Goal: Task Accomplishment & Management: Complete application form

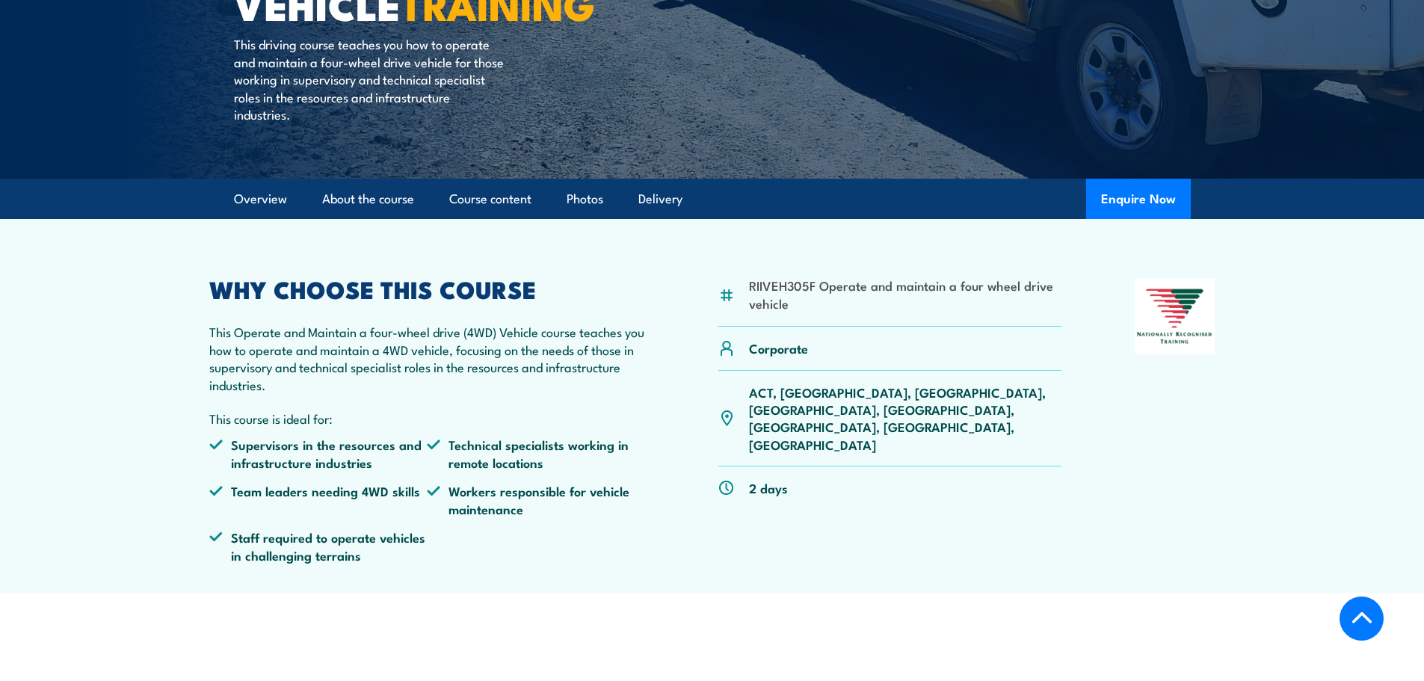
scroll to position [374, 0]
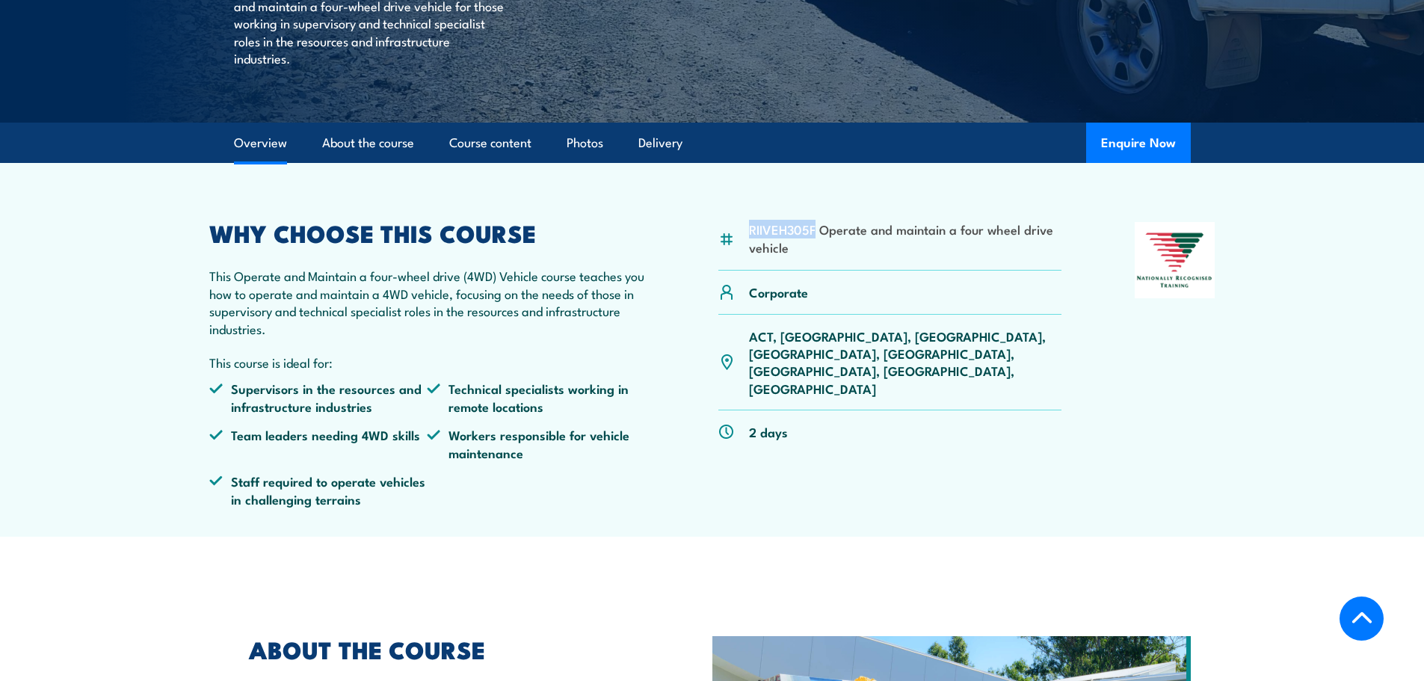
drag, startPoint x: 748, startPoint y: 228, endPoint x: 815, endPoint y: 236, distance: 67.7
click at [815, 236] on div "RIIVEH305F Operate and maintain a four wheel drive vehicle" at bounding box center [891, 246] width 344 height 49
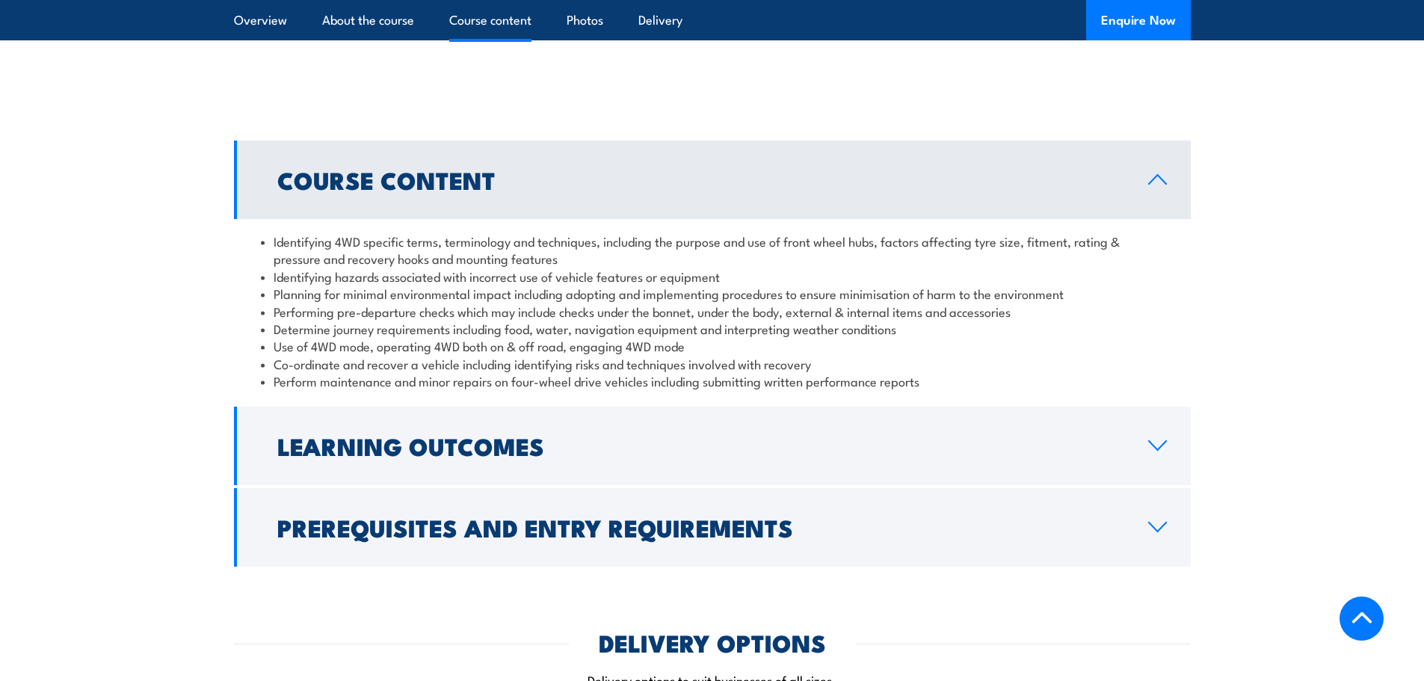
scroll to position [1047, 0]
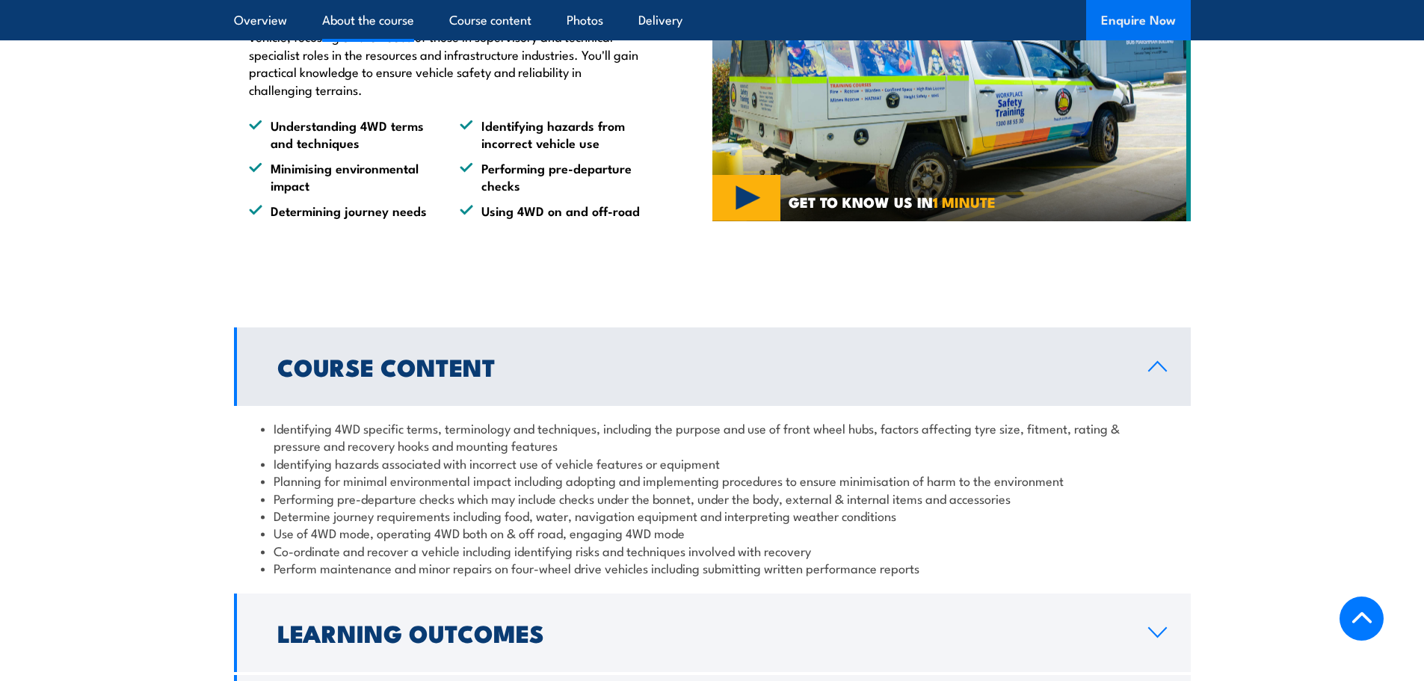
click at [1140, 17] on button "Enquire Now" at bounding box center [1138, 20] width 105 height 40
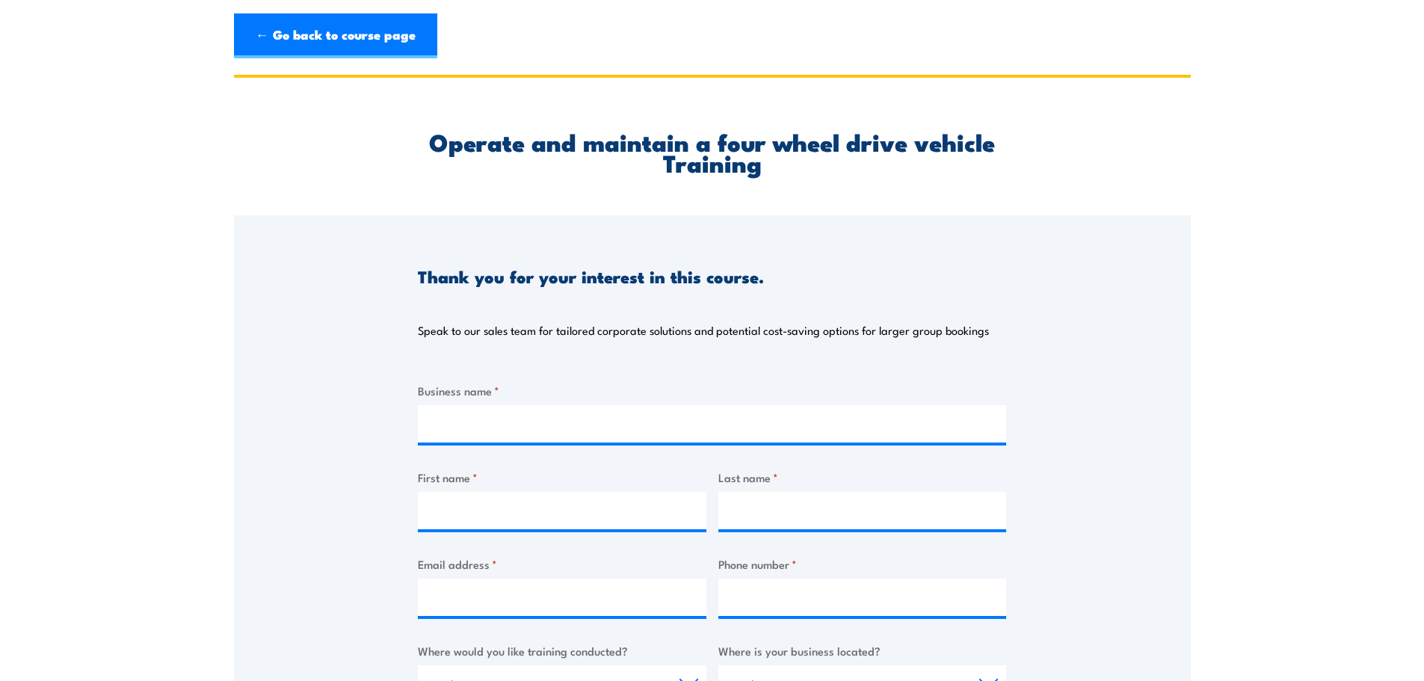
type input "Mader Contracting"
type input "Tanya"
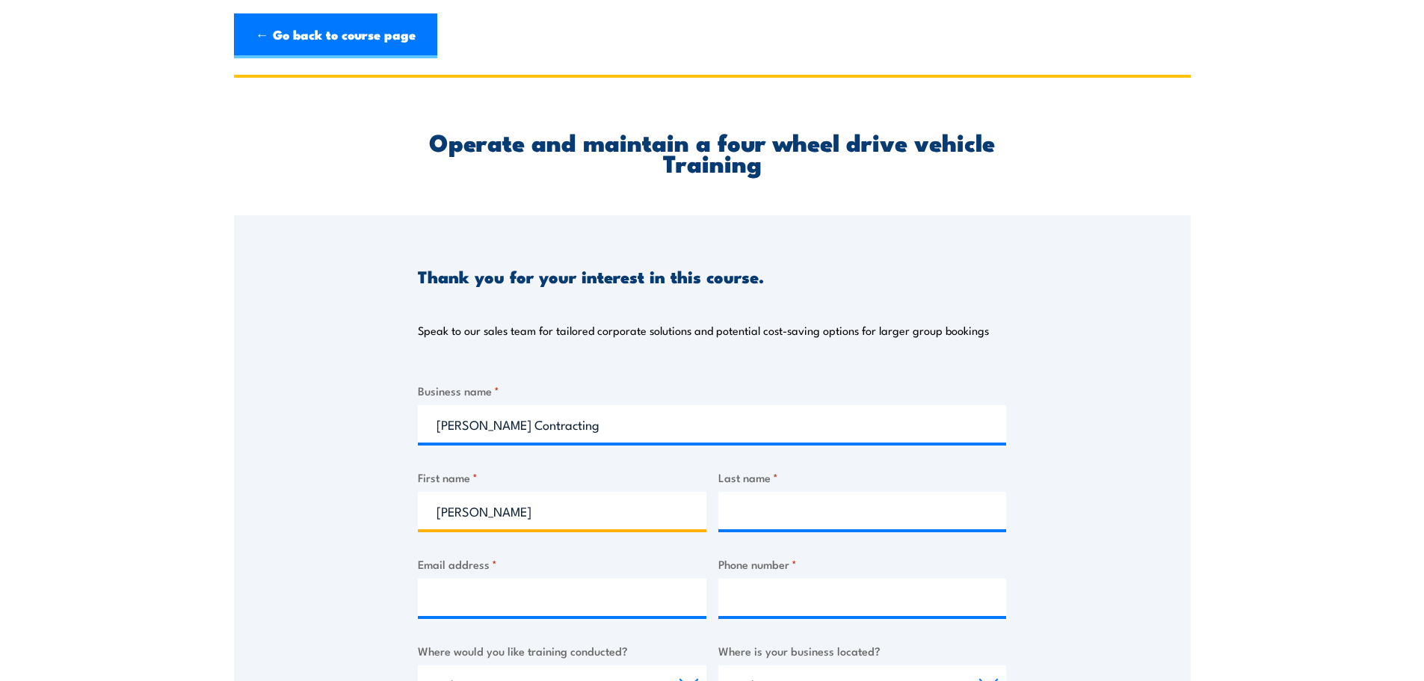
type input "Lazarov"
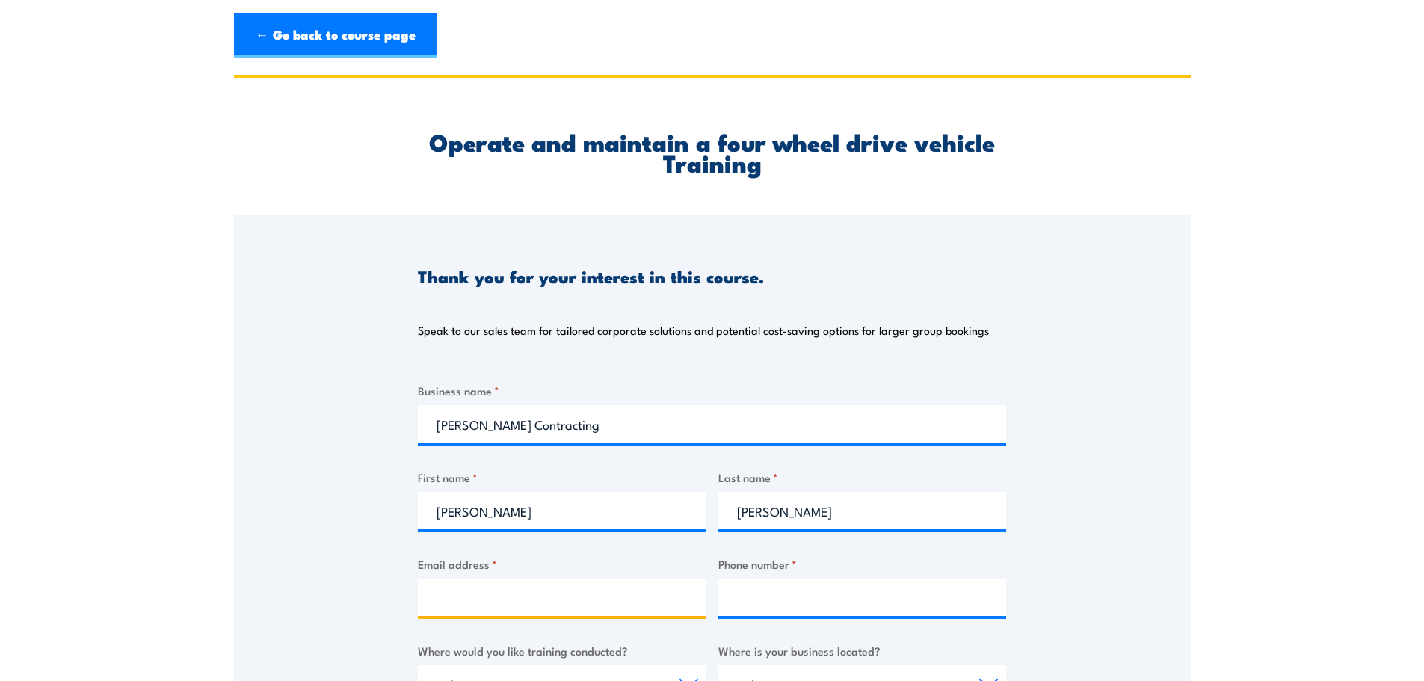
type input "tanya.lazarov@madergroup.com.au"
type input "0427332342"
select select "WA"
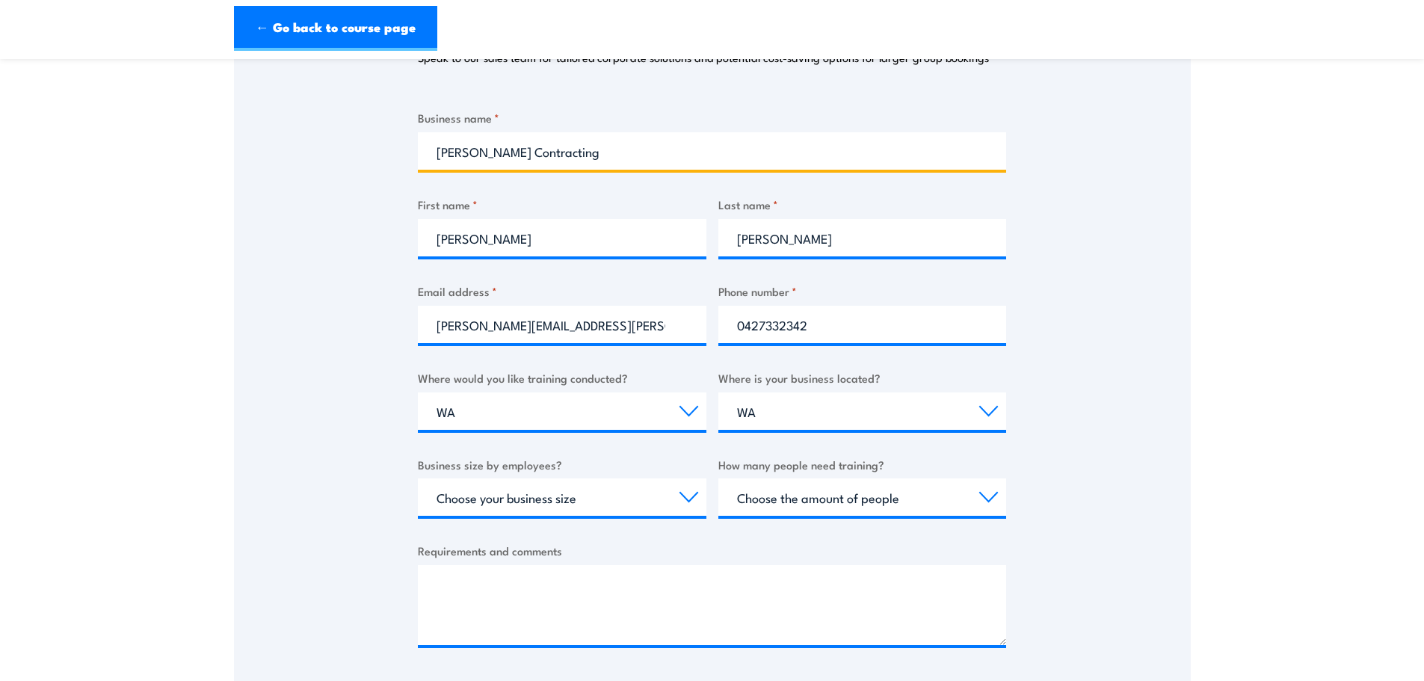
scroll to position [299, 0]
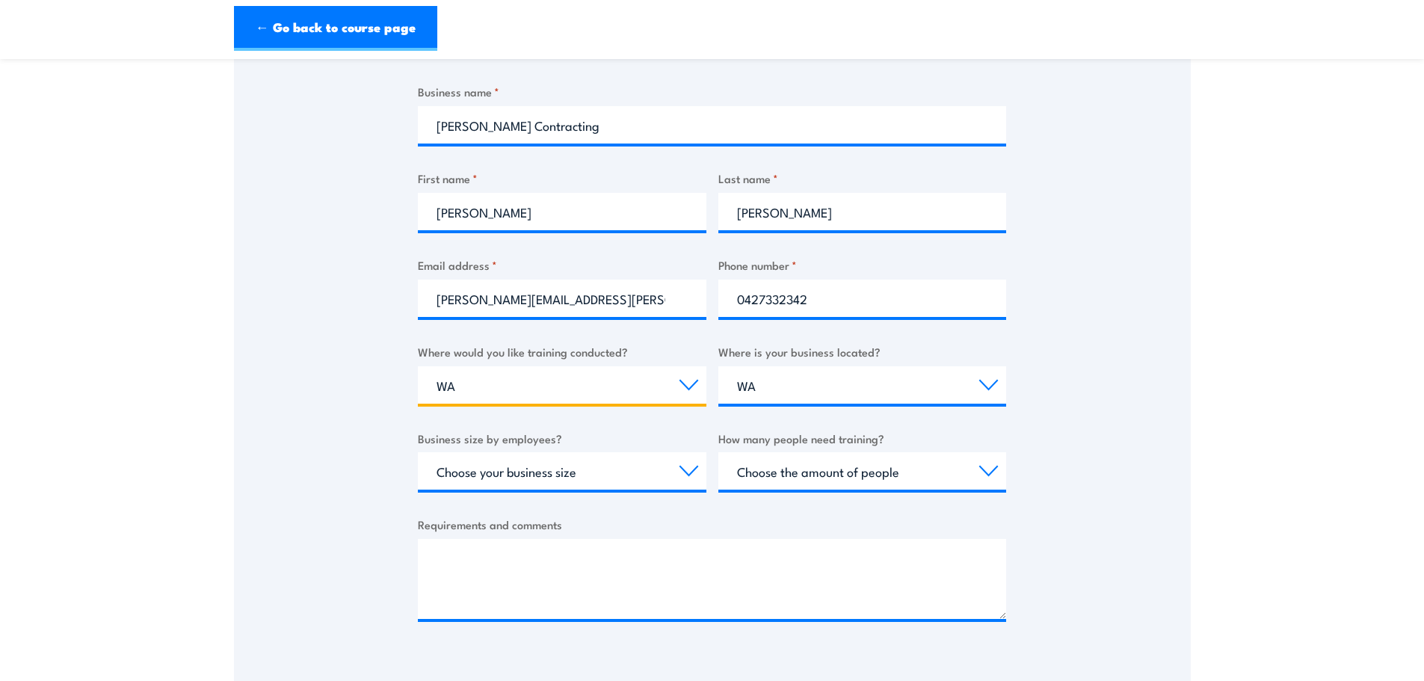
click at [600, 379] on select "Select a state or territory Nationally - multiple locations [GEOGRAPHIC_DATA] […" at bounding box center [562, 384] width 289 height 37
select select "QLD"
click at [418, 366] on select "Select a state or territory Nationally - multiple locations [GEOGRAPHIC_DATA] […" at bounding box center [562, 384] width 289 height 37
click at [805, 387] on select "Select a state or territory [GEOGRAPHIC_DATA] [GEOGRAPHIC_DATA] [GEOGRAPHIC_DAT…" at bounding box center [863, 384] width 289 height 37
click at [719, 366] on select "Select a state or territory [GEOGRAPHIC_DATA] [GEOGRAPHIC_DATA] [GEOGRAPHIC_DAT…" at bounding box center [863, 384] width 289 height 37
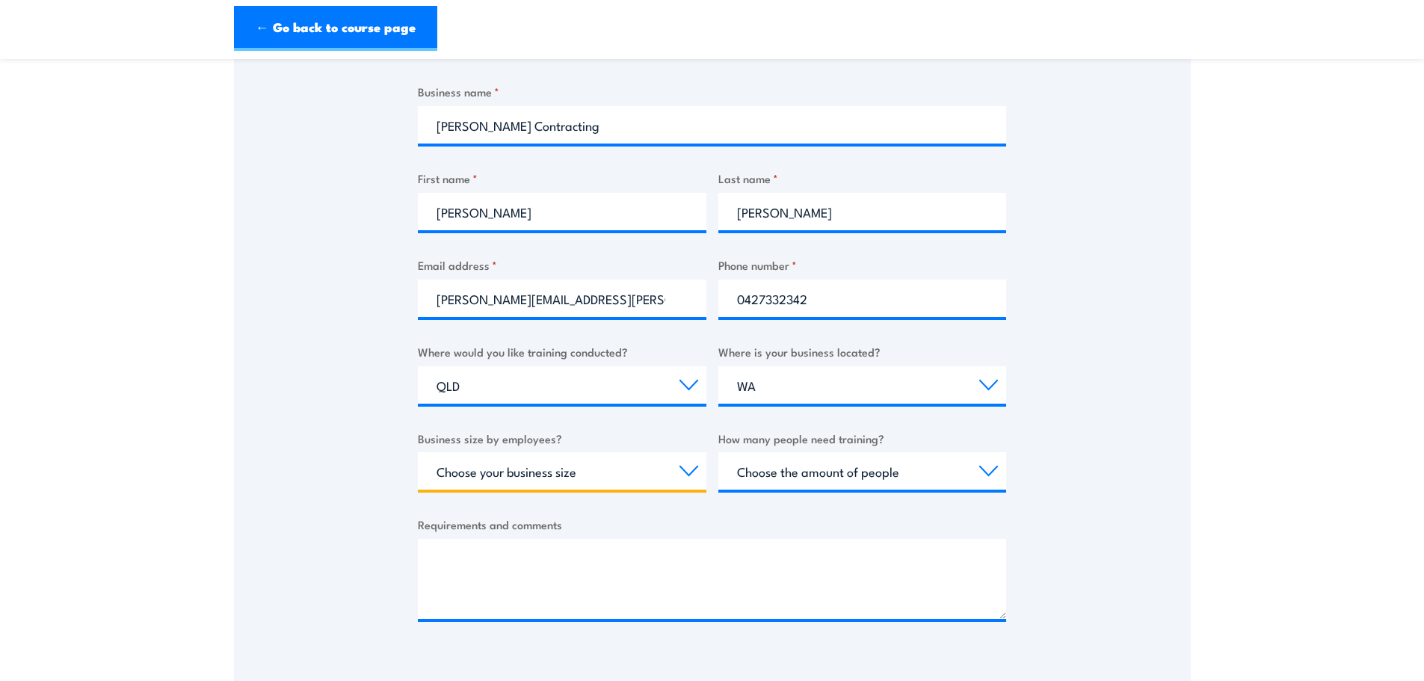
click at [562, 470] on select "Choose your business size 1 to 19 20 to 199 200+" at bounding box center [562, 470] width 289 height 37
click at [1128, 475] on div "Thank you for your interest in this course. Speak to our sales team for tailore…" at bounding box center [712, 289] width 957 height 747
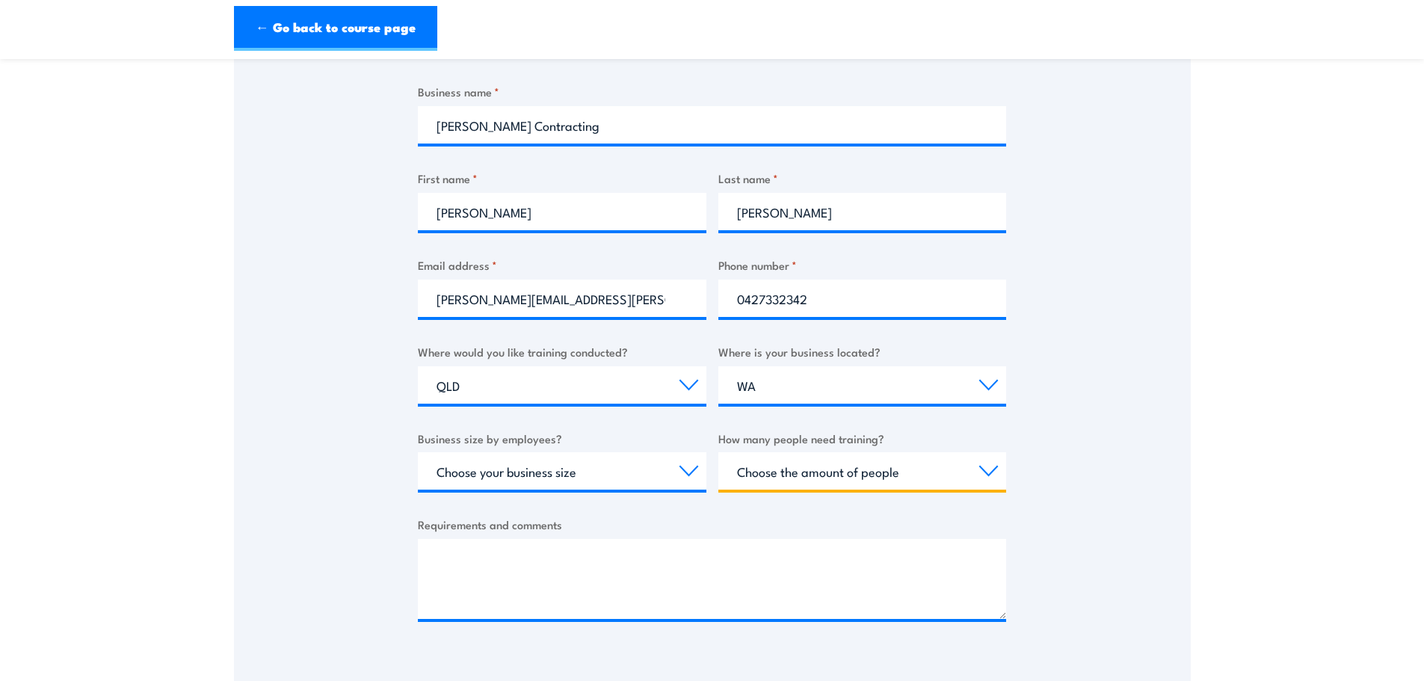
click at [958, 475] on select "Choose the amount of people 1 to 4 5 to 19 20+" at bounding box center [863, 470] width 289 height 37
select select "1 to 4"
click at [719, 452] on select "Choose the amount of people 1 to 4 5 to 19 20+" at bounding box center [863, 470] width 289 height 37
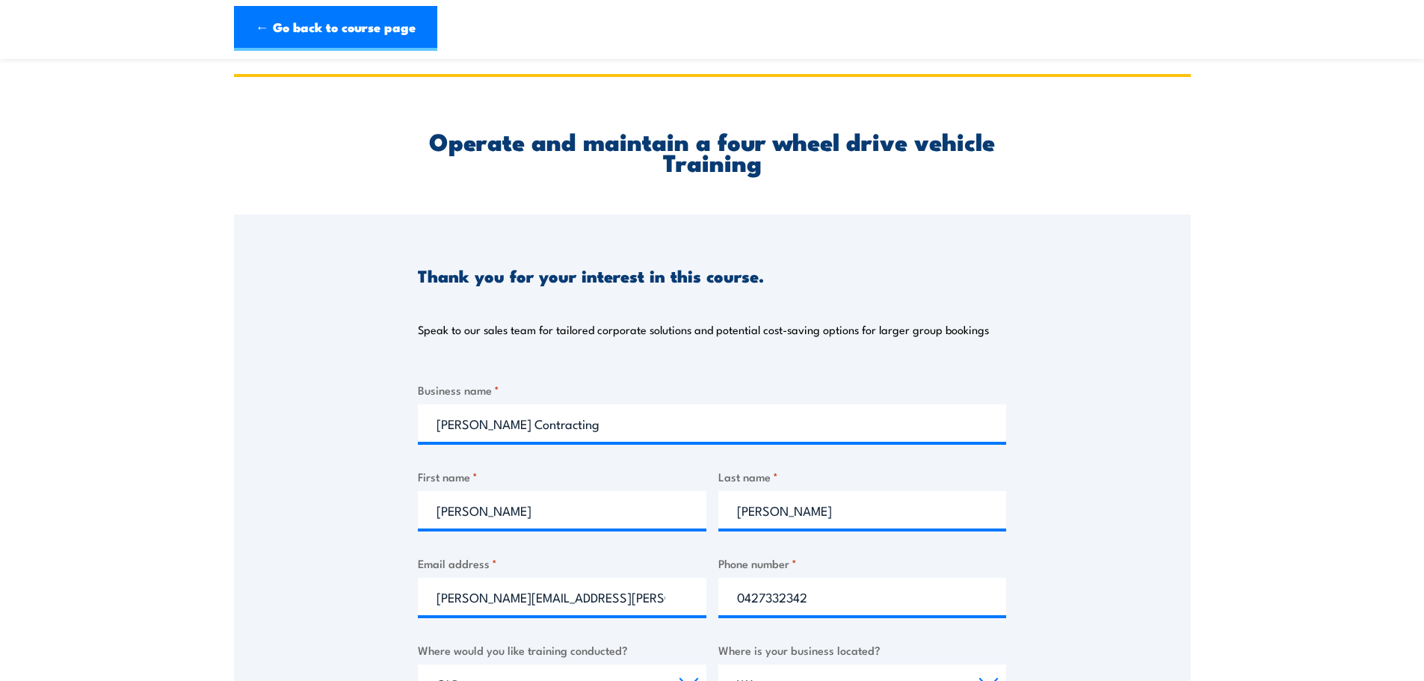
scroll to position [0, 0]
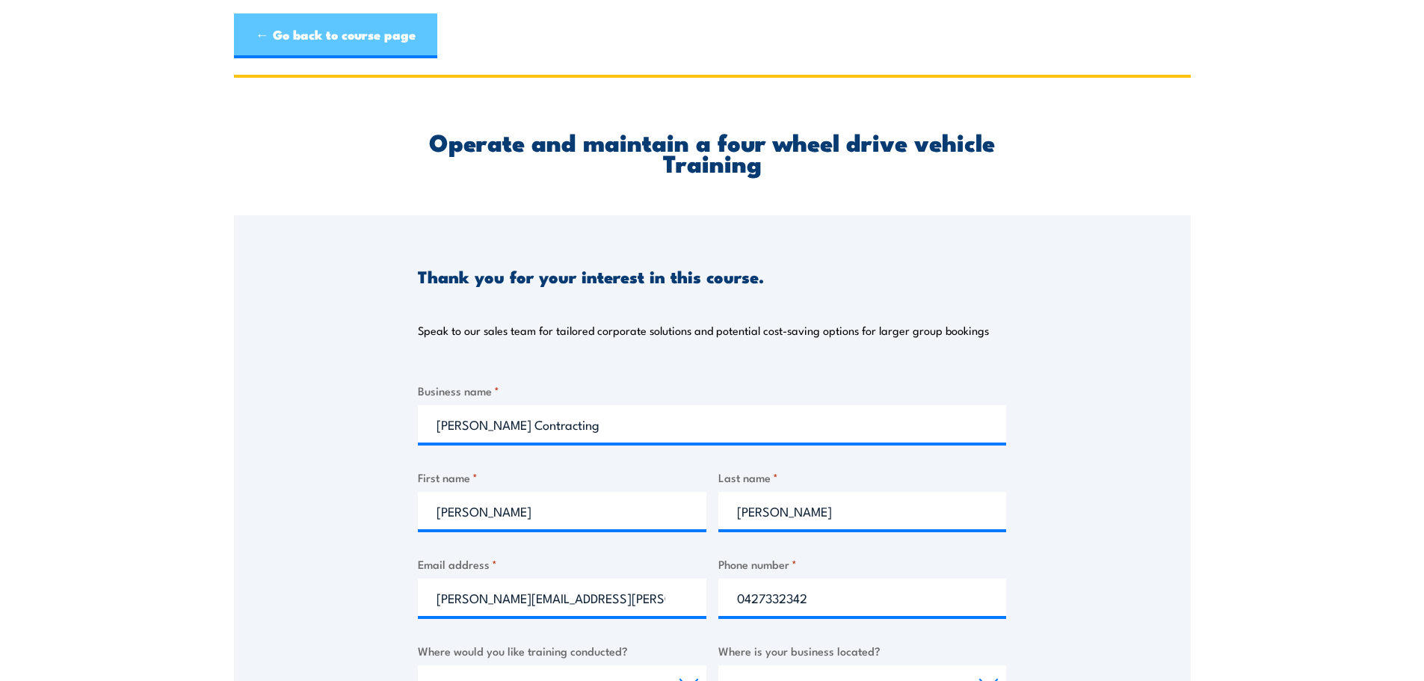
click at [373, 30] on link "← Go back to course page" at bounding box center [335, 35] width 203 height 45
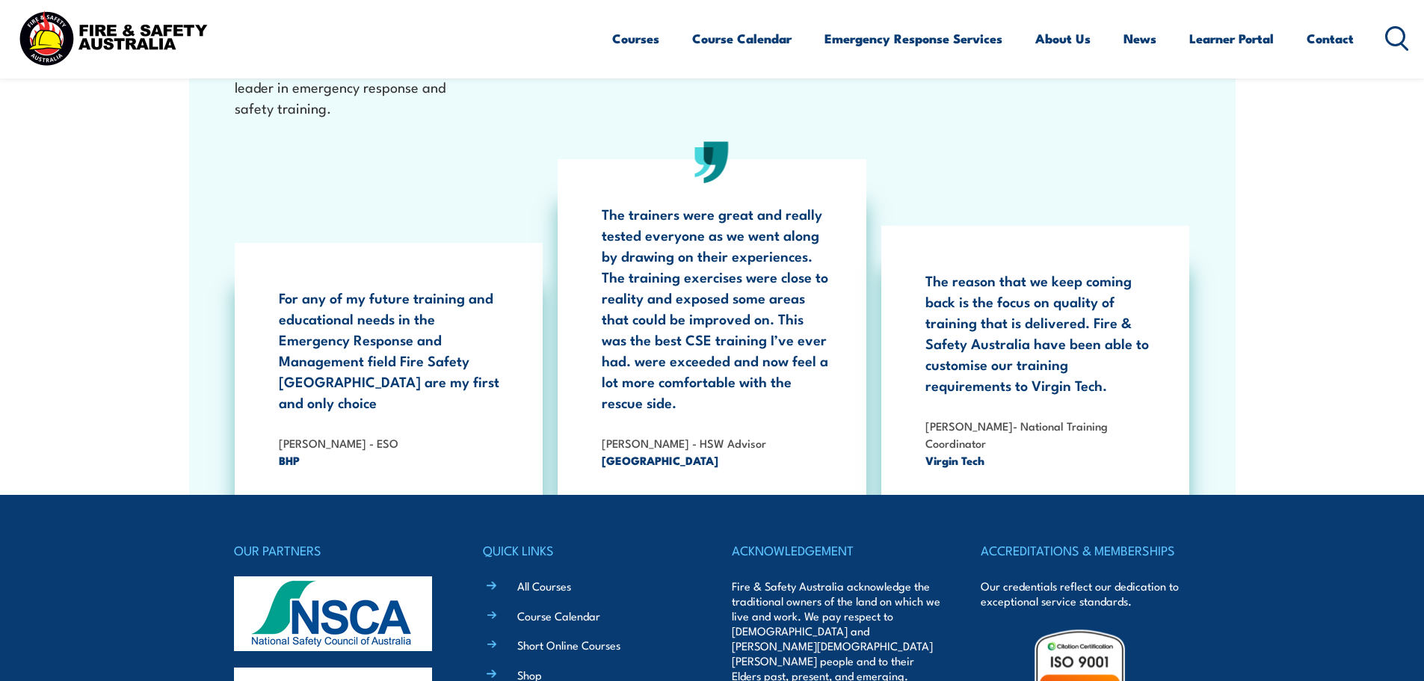
scroll to position [2736, 0]
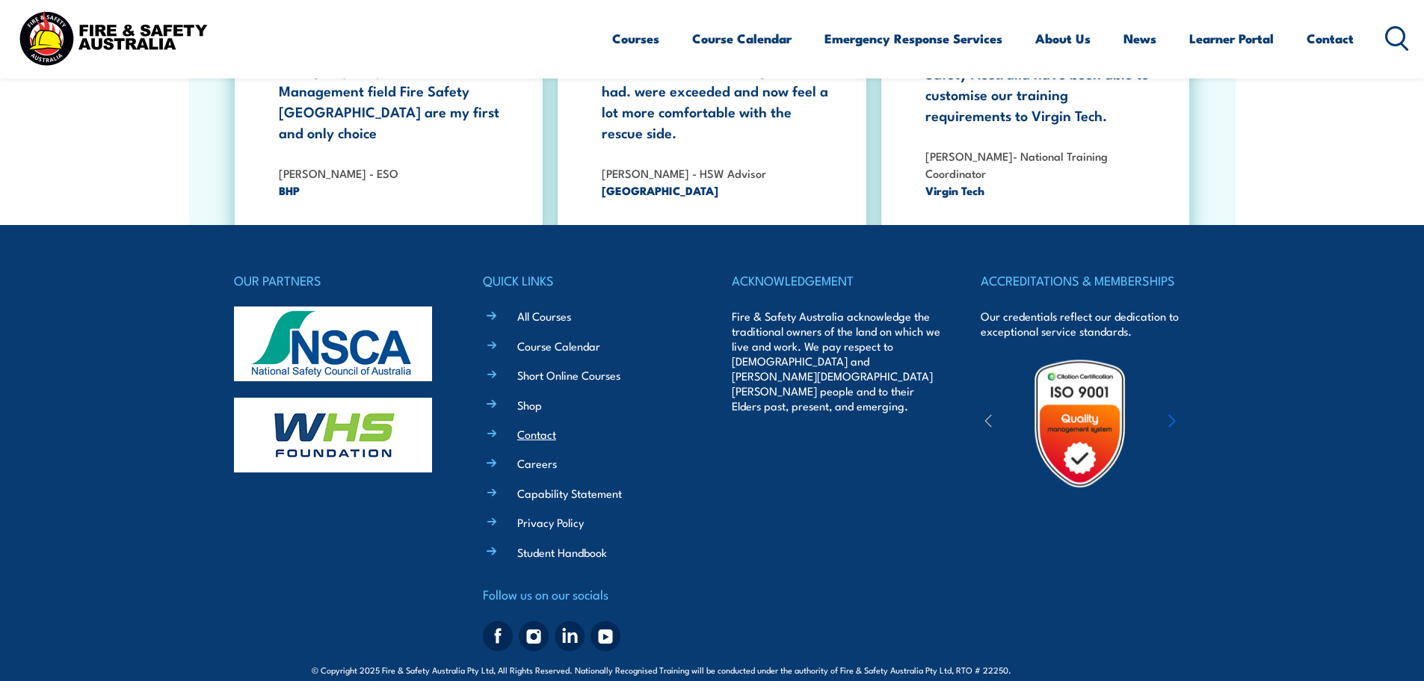
click at [527, 426] on link "Contact" at bounding box center [536, 434] width 39 height 16
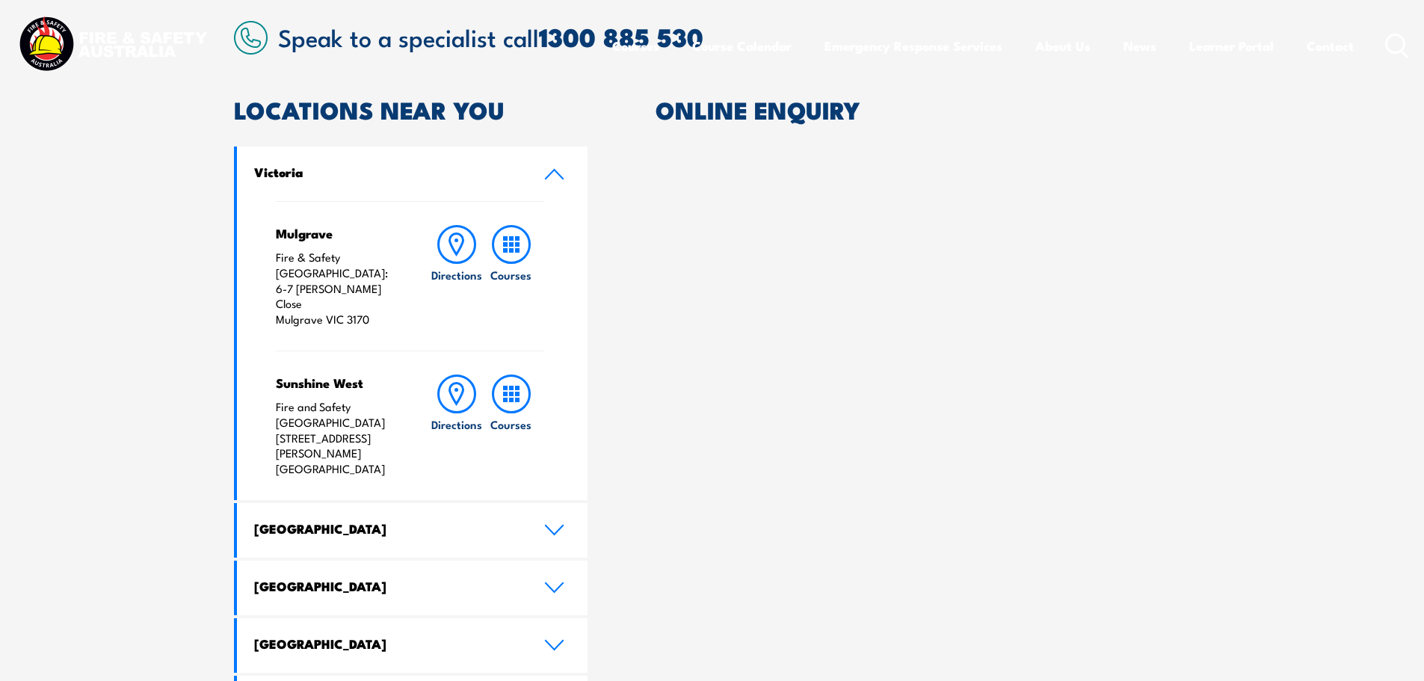
drag, startPoint x: 523, startPoint y: 170, endPoint x: 481, endPoint y: 223, distance: 67.5
click at [525, 170] on link "Victoria" at bounding box center [412, 174] width 351 height 55
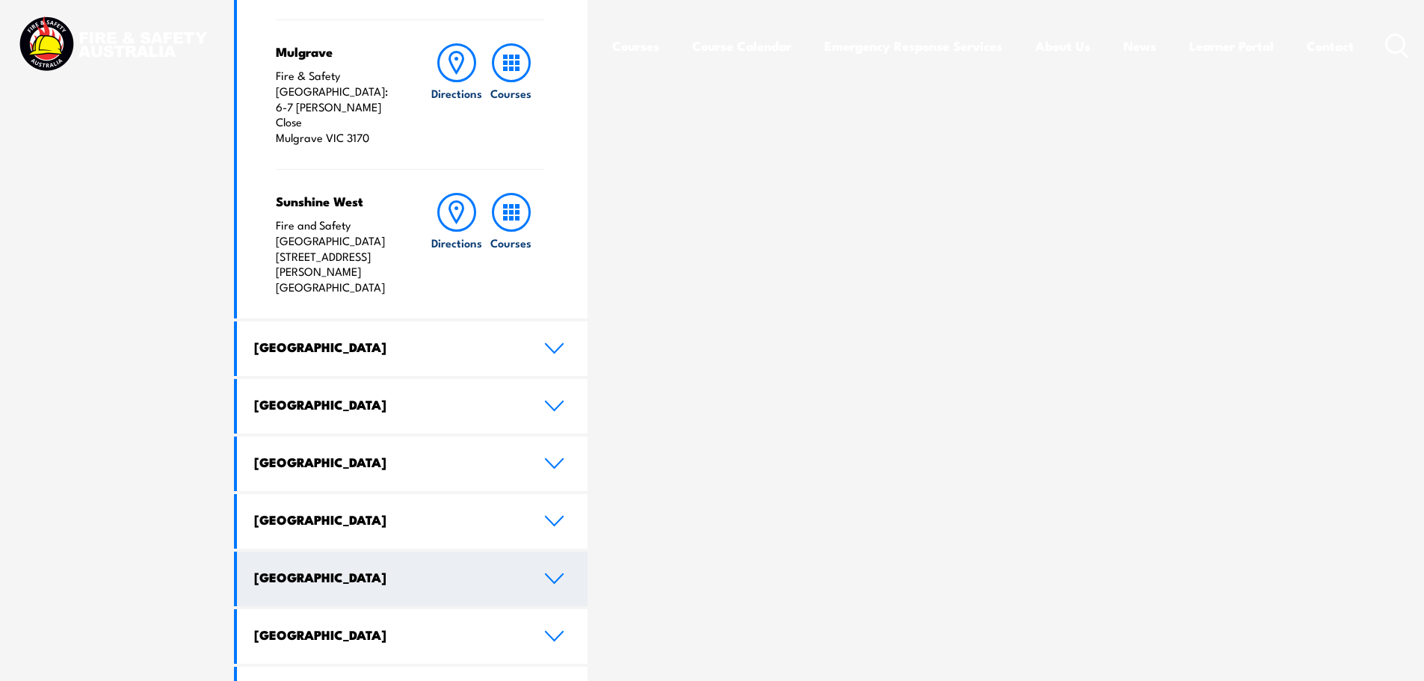
scroll to position [673, 0]
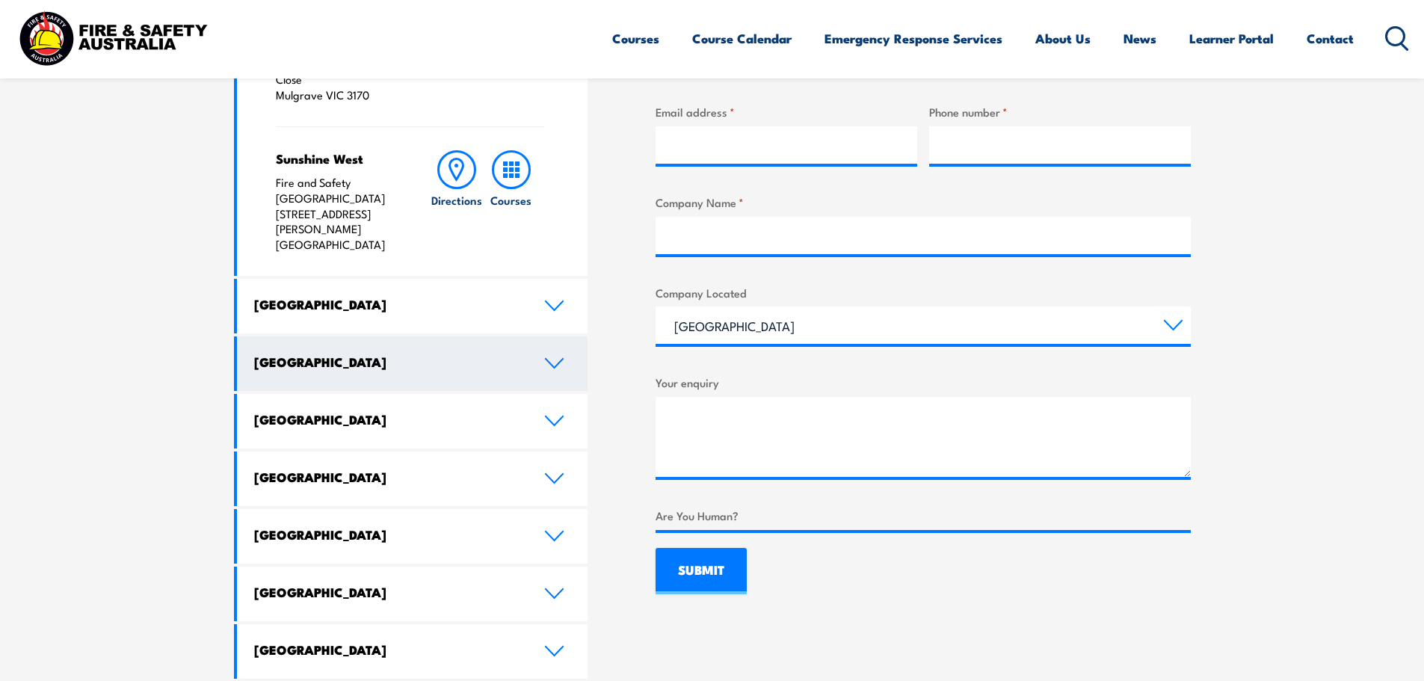
click at [440, 336] on link "[GEOGRAPHIC_DATA]" at bounding box center [412, 363] width 351 height 55
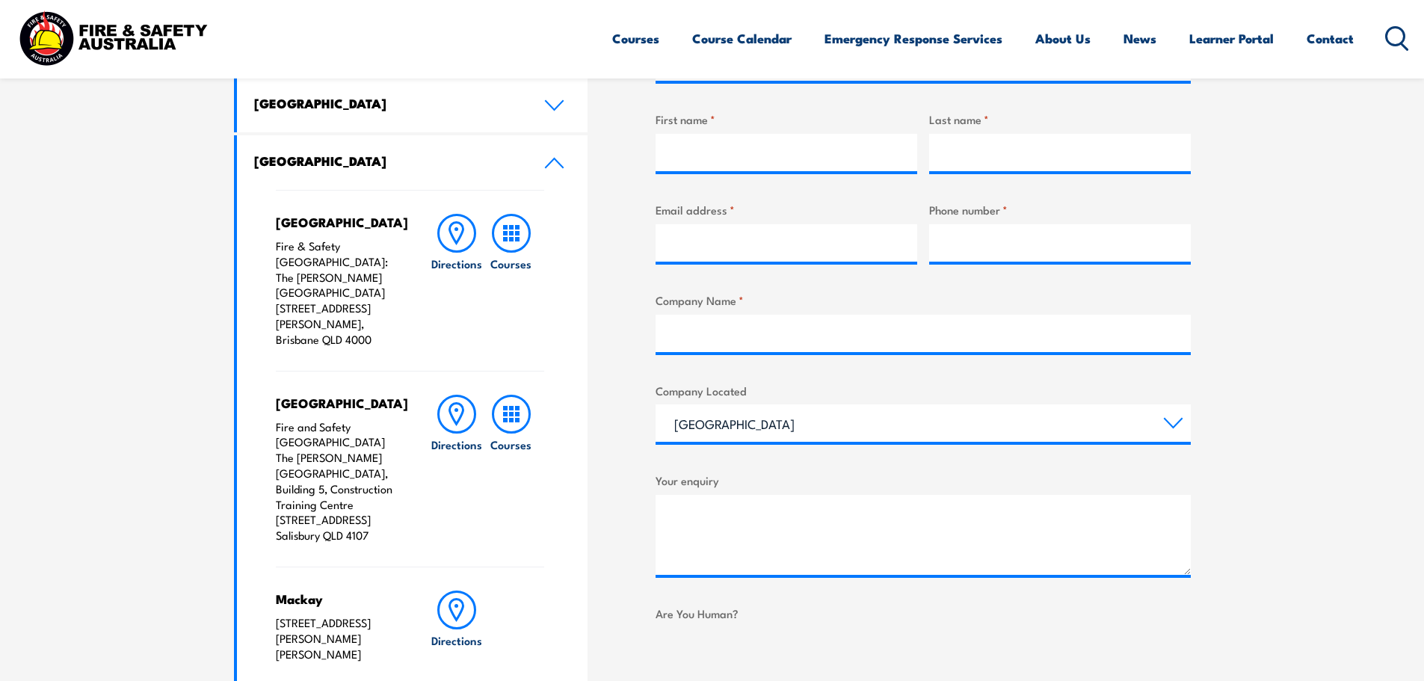
scroll to position [598, 0]
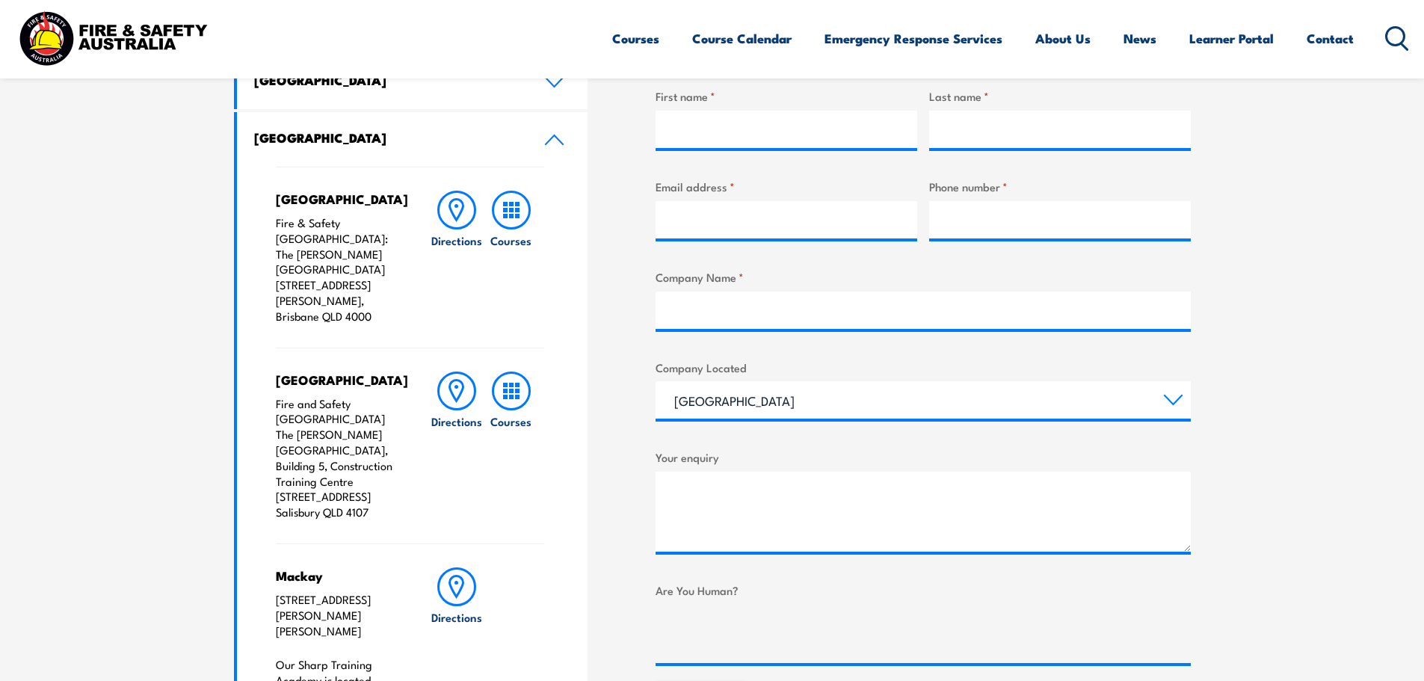
click at [334, 396] on p "Fire and Safety Australia The Bob Marshman Building, Building 5, Construction T…" at bounding box center [338, 458] width 125 height 124
click at [506, 395] on rect at bounding box center [505, 397] width 4 height 4
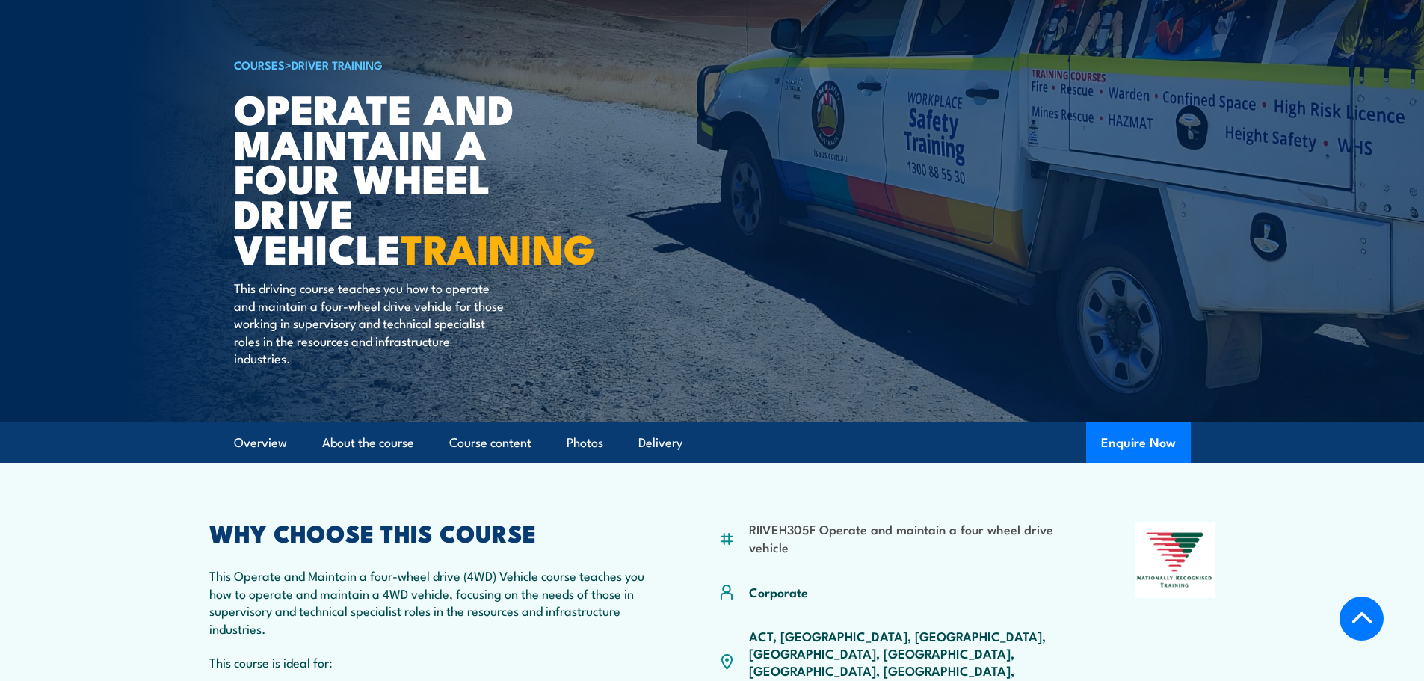
scroll to position [374, 0]
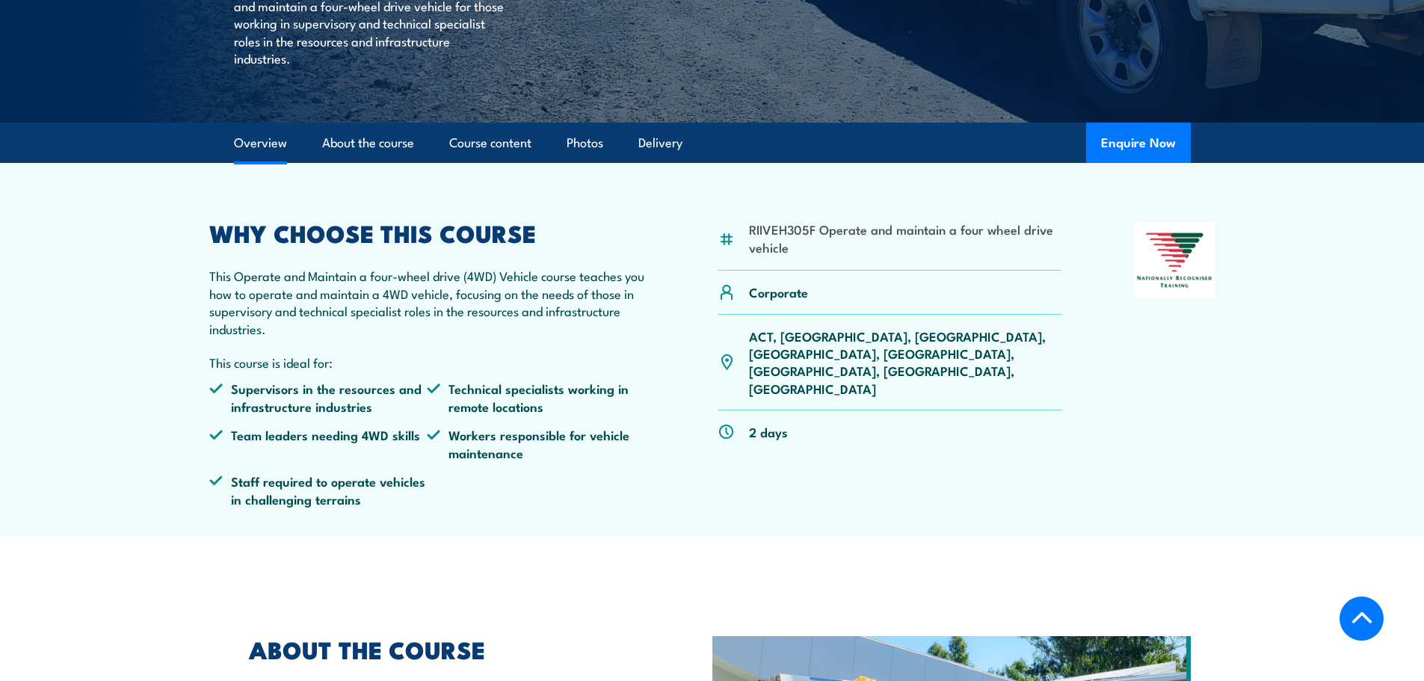
drag, startPoint x: 868, startPoint y: 336, endPoint x: 882, endPoint y: 336, distance: 14.2
click at [868, 336] on p "ACT, [GEOGRAPHIC_DATA], [GEOGRAPHIC_DATA], [GEOGRAPHIC_DATA], [GEOGRAPHIC_DATA]…" at bounding box center [905, 363] width 313 height 70
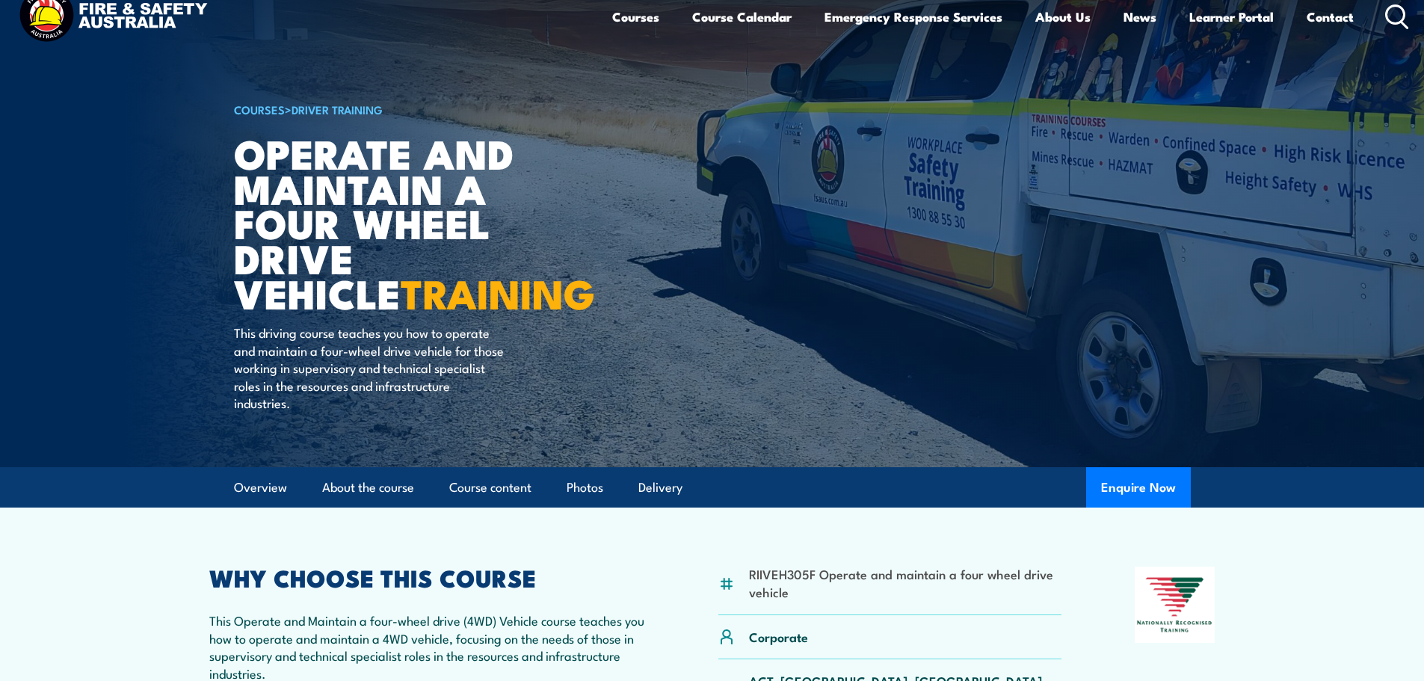
scroll to position [0, 0]
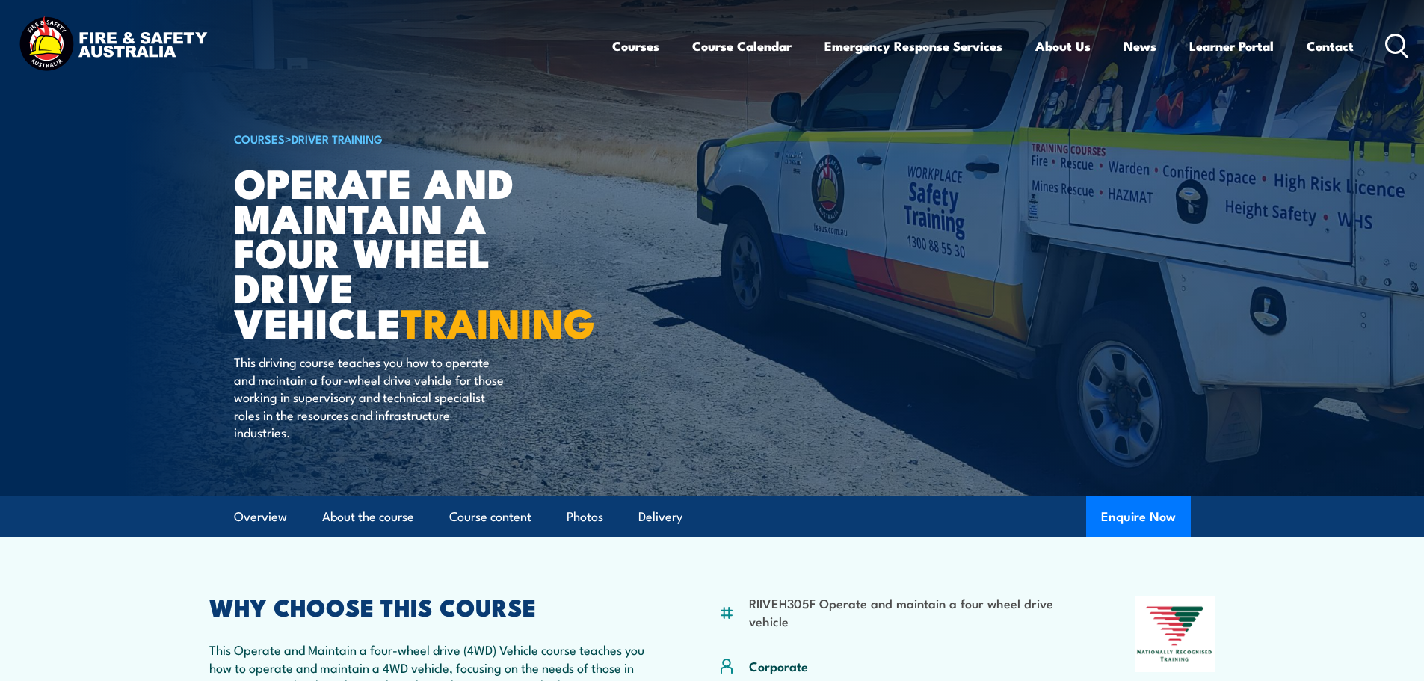
click at [772, 603] on li "RIIVEH305F Operate and maintain a four wheel drive vehicle" at bounding box center [905, 611] width 313 height 35
copy li "RIIVEH305F"
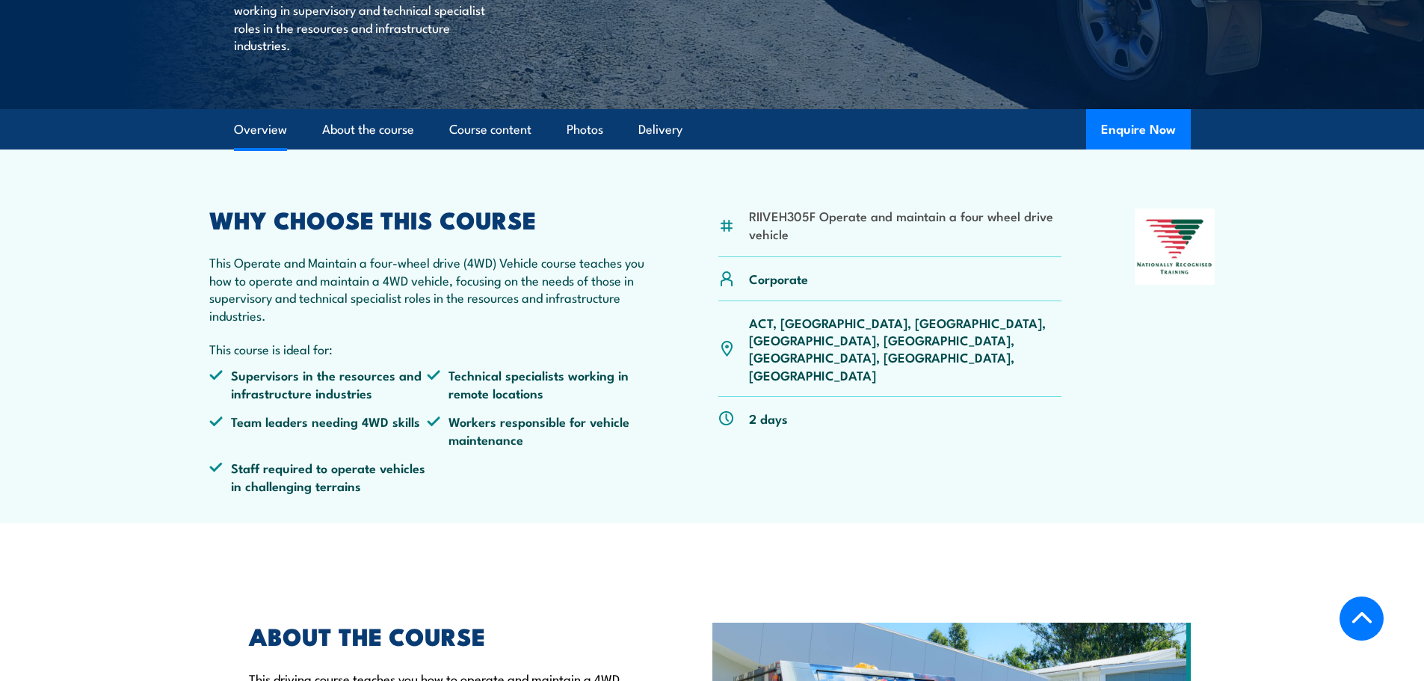
scroll to position [374, 0]
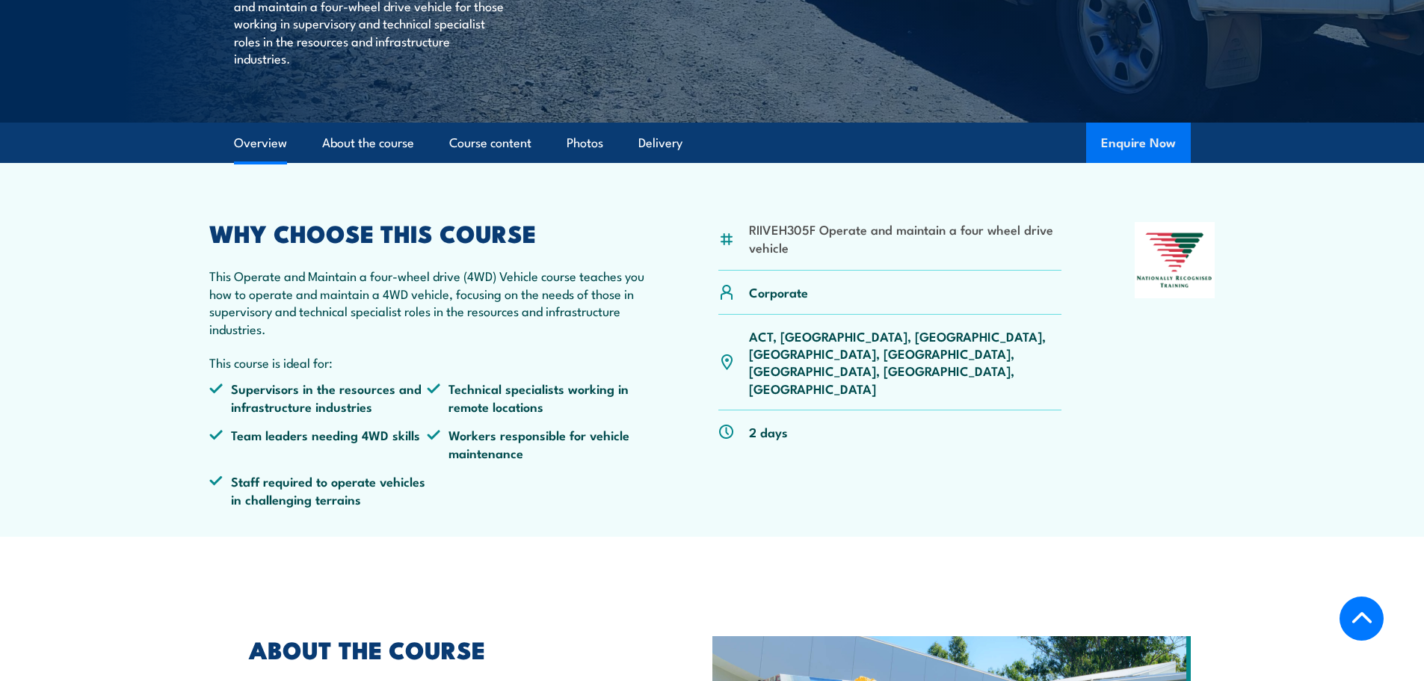
click at [1138, 133] on button "Enquire Now" at bounding box center [1138, 143] width 105 height 40
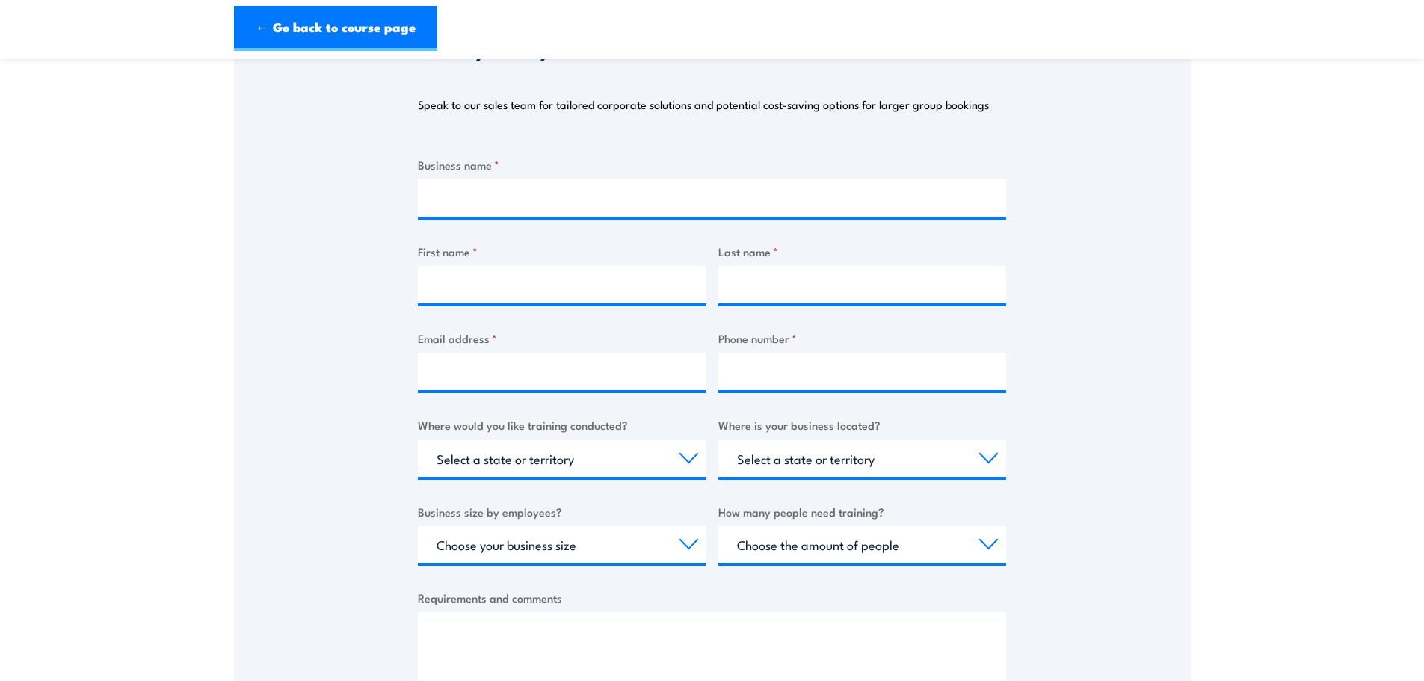
scroll to position [224, 0]
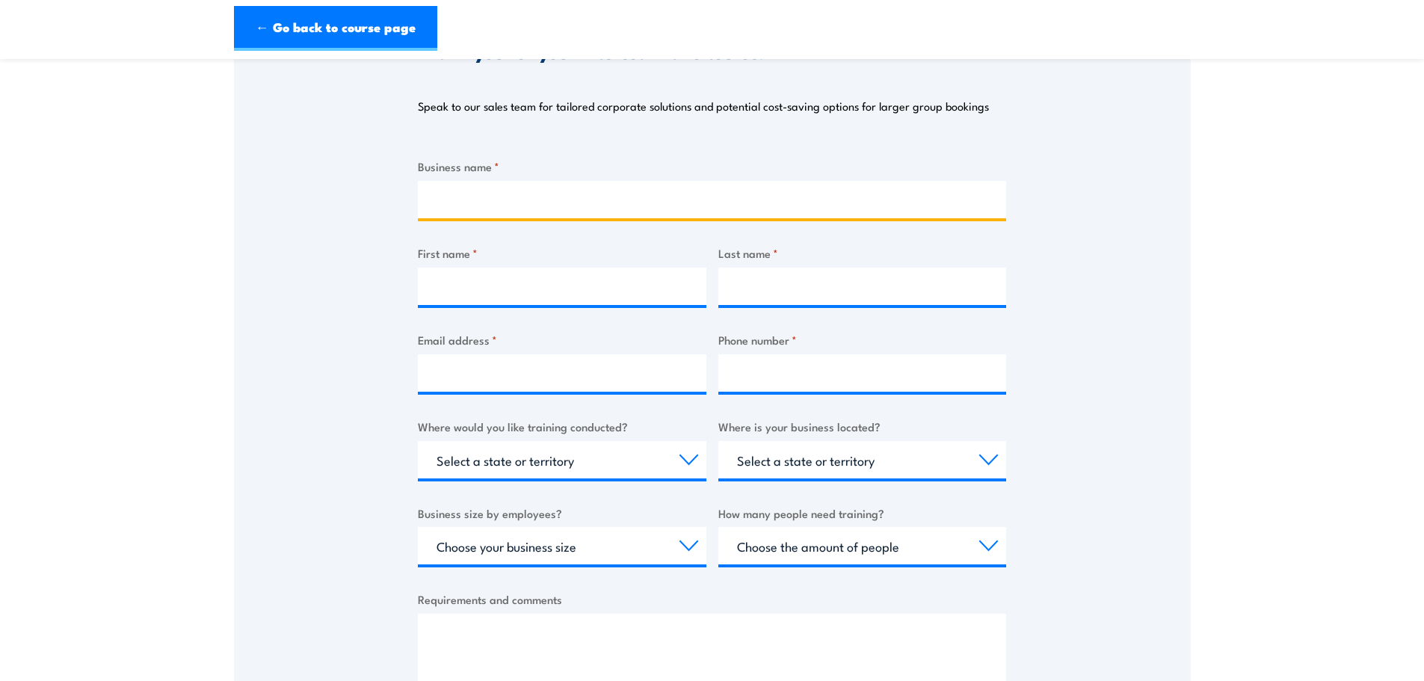
click at [567, 197] on input "Business name *" at bounding box center [712, 199] width 588 height 37
type input "[PERSON_NAME] Contracting"
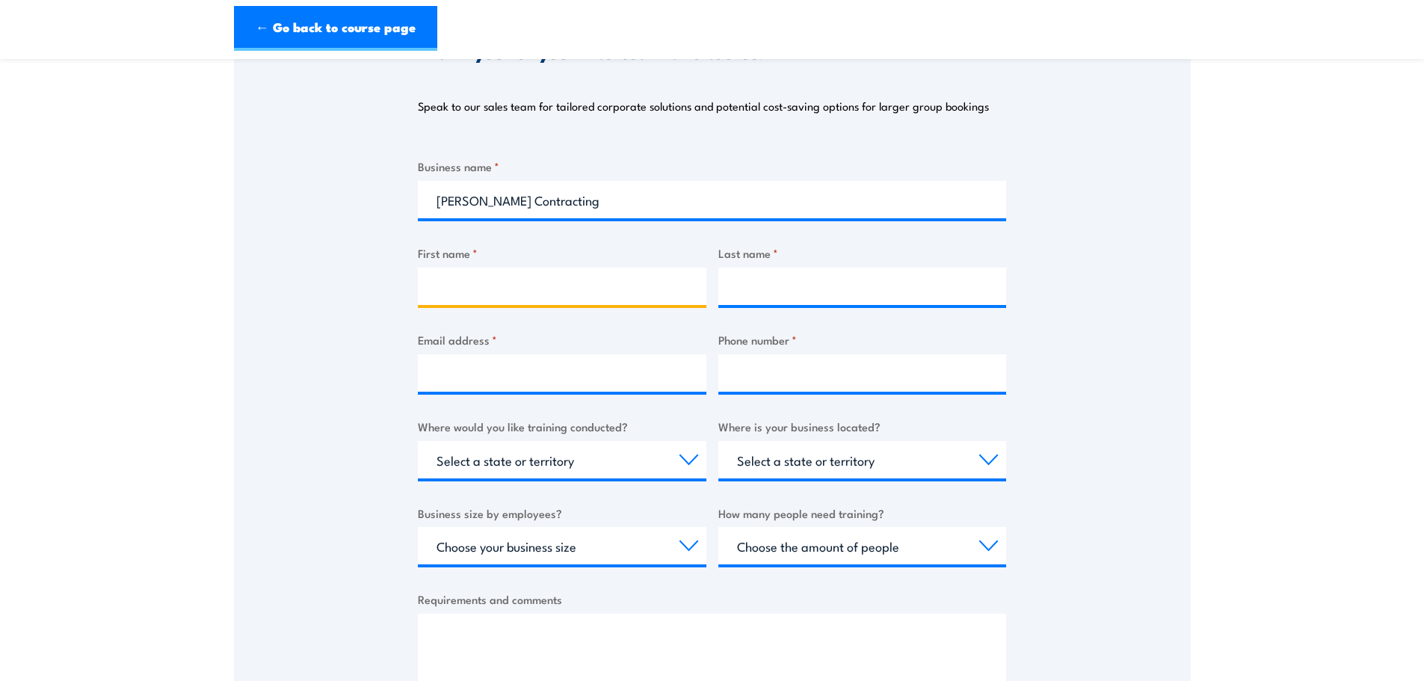
type input "[PERSON_NAME]"
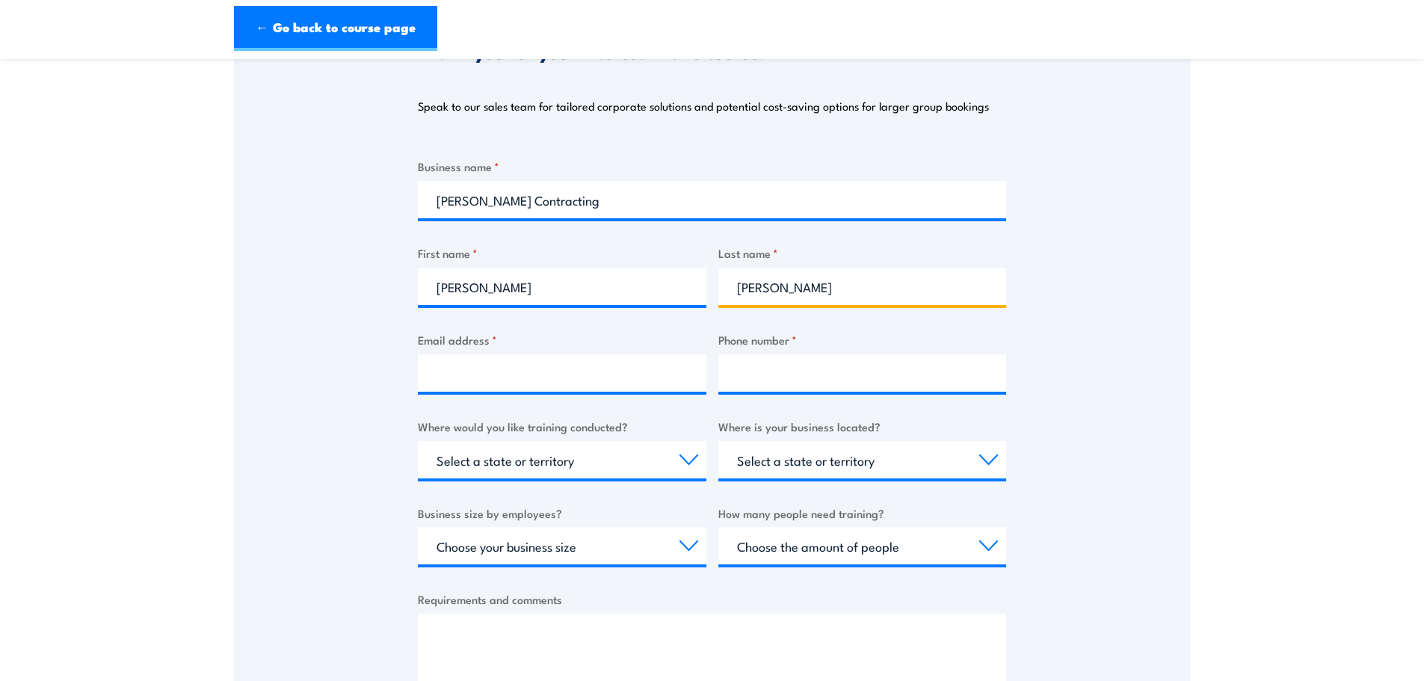
type input "[PERSON_NAME][EMAIL_ADDRESS][PERSON_NAME][DOMAIN_NAME]"
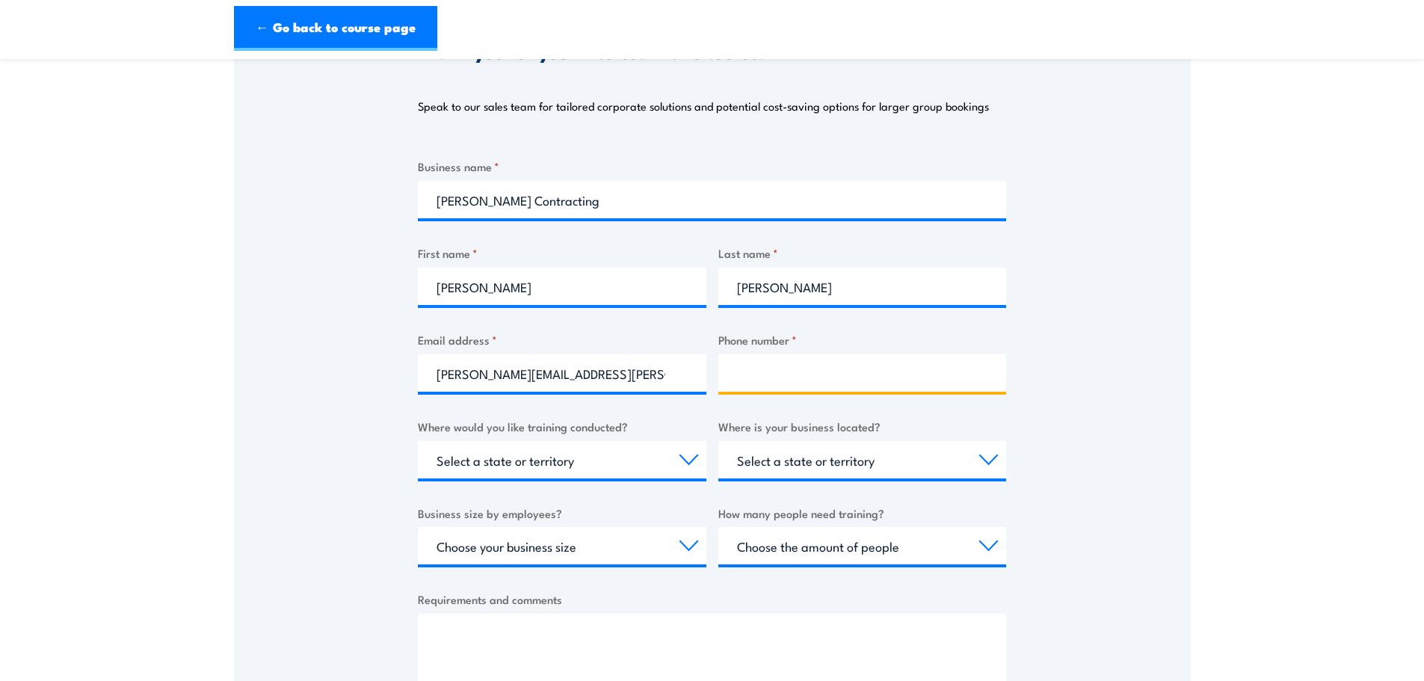
type input "0427332342"
select select "WA"
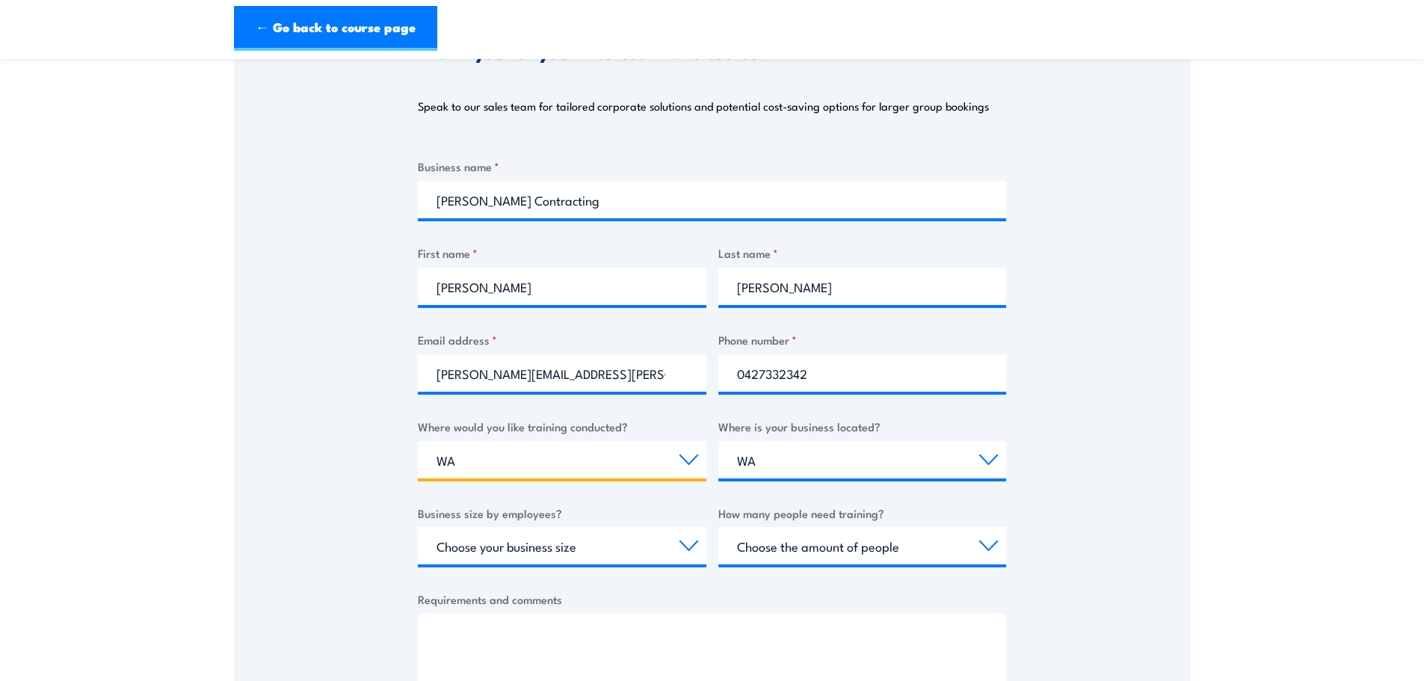
click at [492, 474] on select "Select a state or territory Nationally - multiple locations [GEOGRAPHIC_DATA] […" at bounding box center [562, 459] width 289 height 37
select select "QLD"
click at [418, 441] on select "Select a state or territory Nationally - multiple locations [GEOGRAPHIC_DATA] […" at bounding box center [562, 459] width 289 height 37
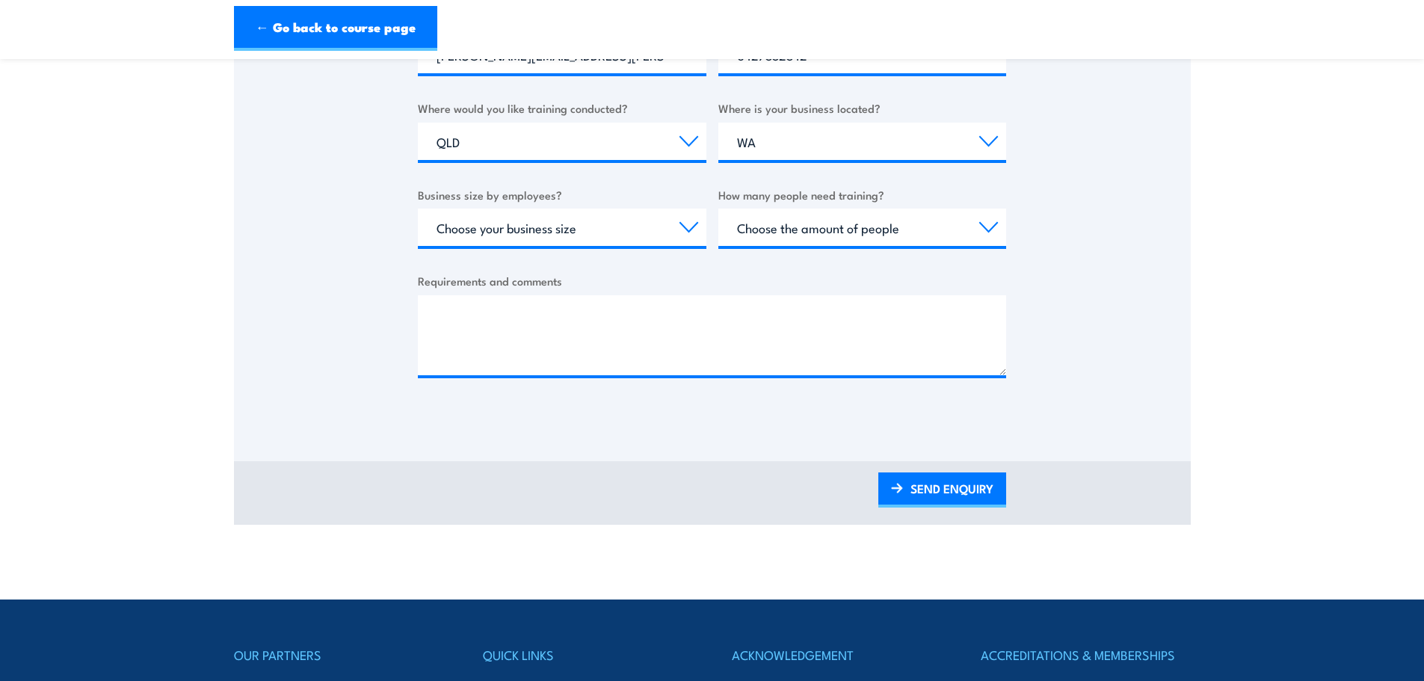
scroll to position [523, 0]
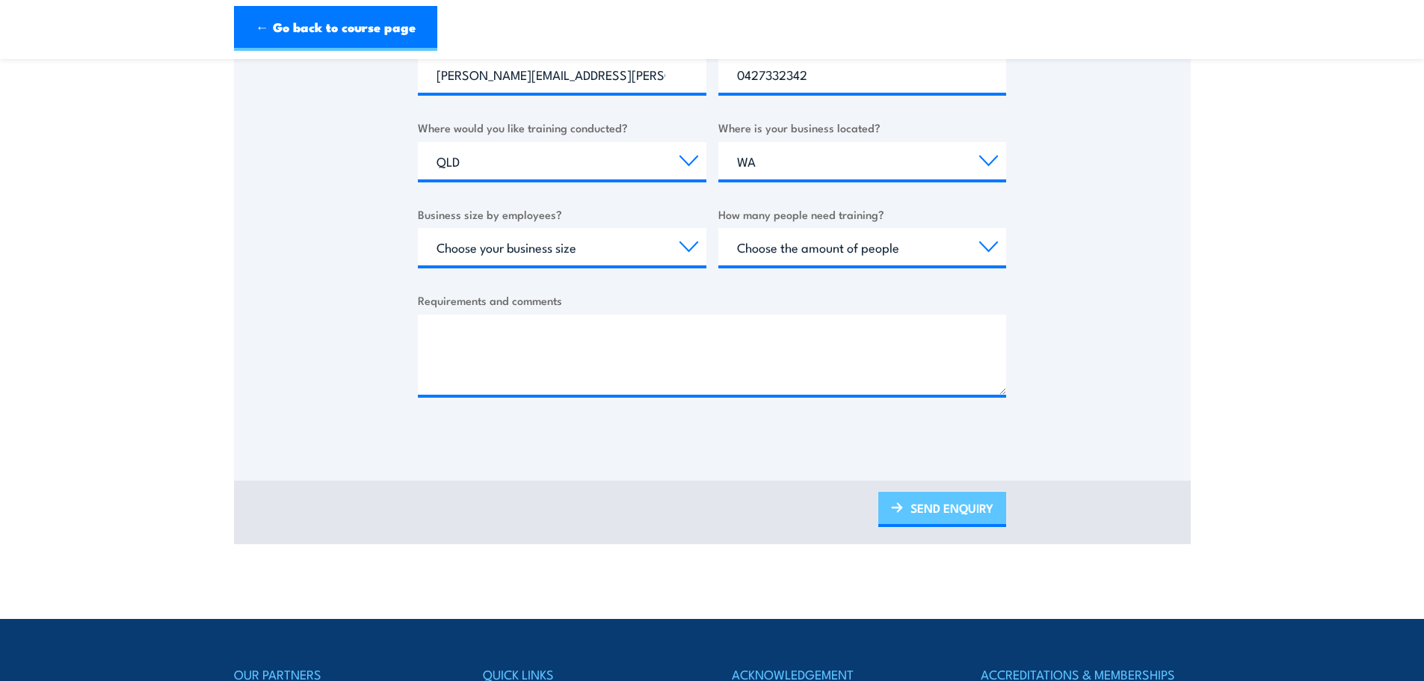
click at [941, 492] on link "SEND ENQUIRY" at bounding box center [943, 509] width 128 height 35
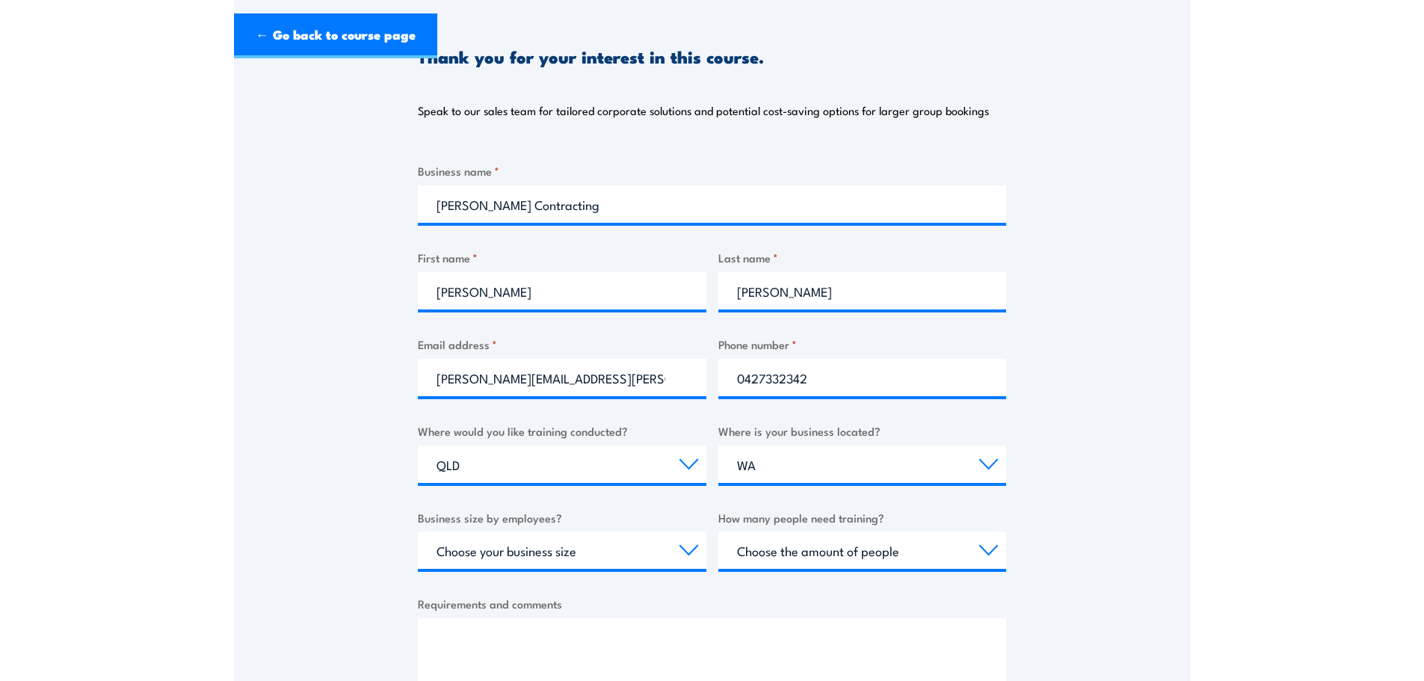
scroll to position [0, 0]
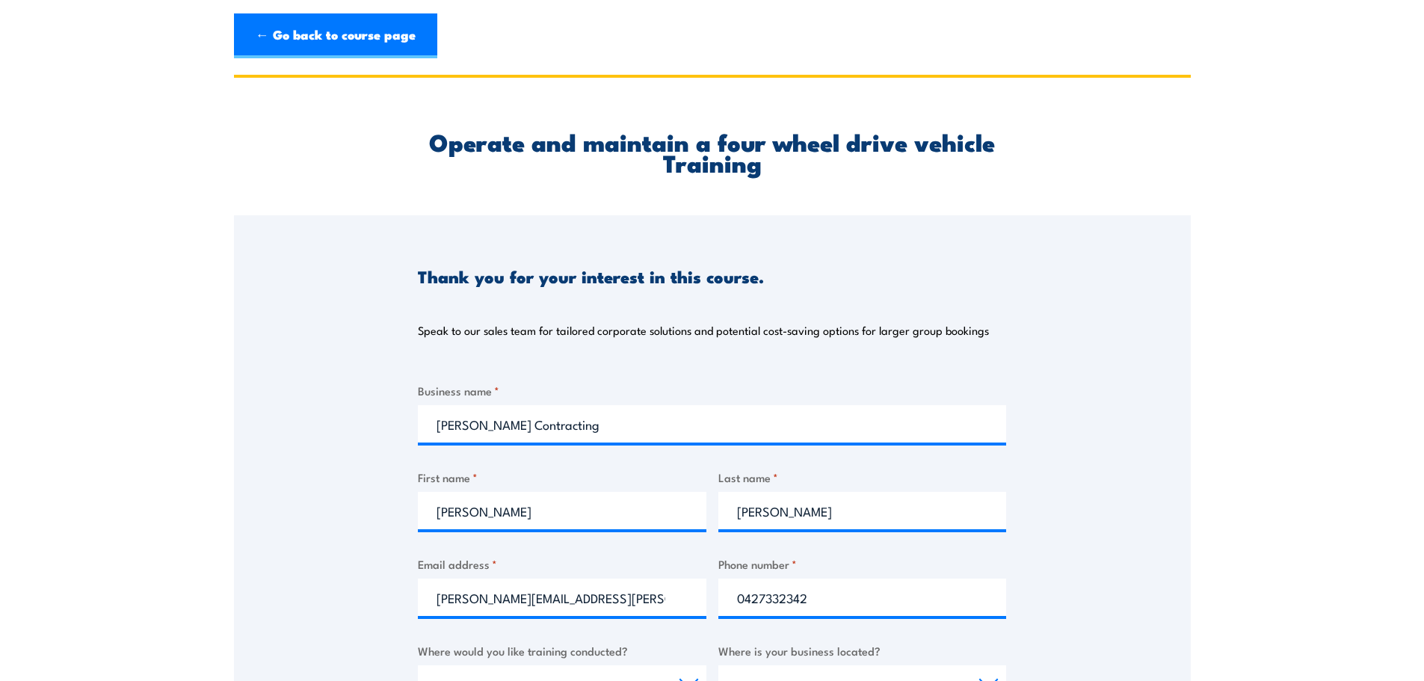
click at [724, 250] on div "Thank you for your interest in this course. Speak to our sales team for tailore…" at bounding box center [712, 285] width 588 height 141
click at [595, 339] on div "Thank you for your interest in this course. Speak to our sales team for tailore…" at bounding box center [712, 285] width 588 height 141
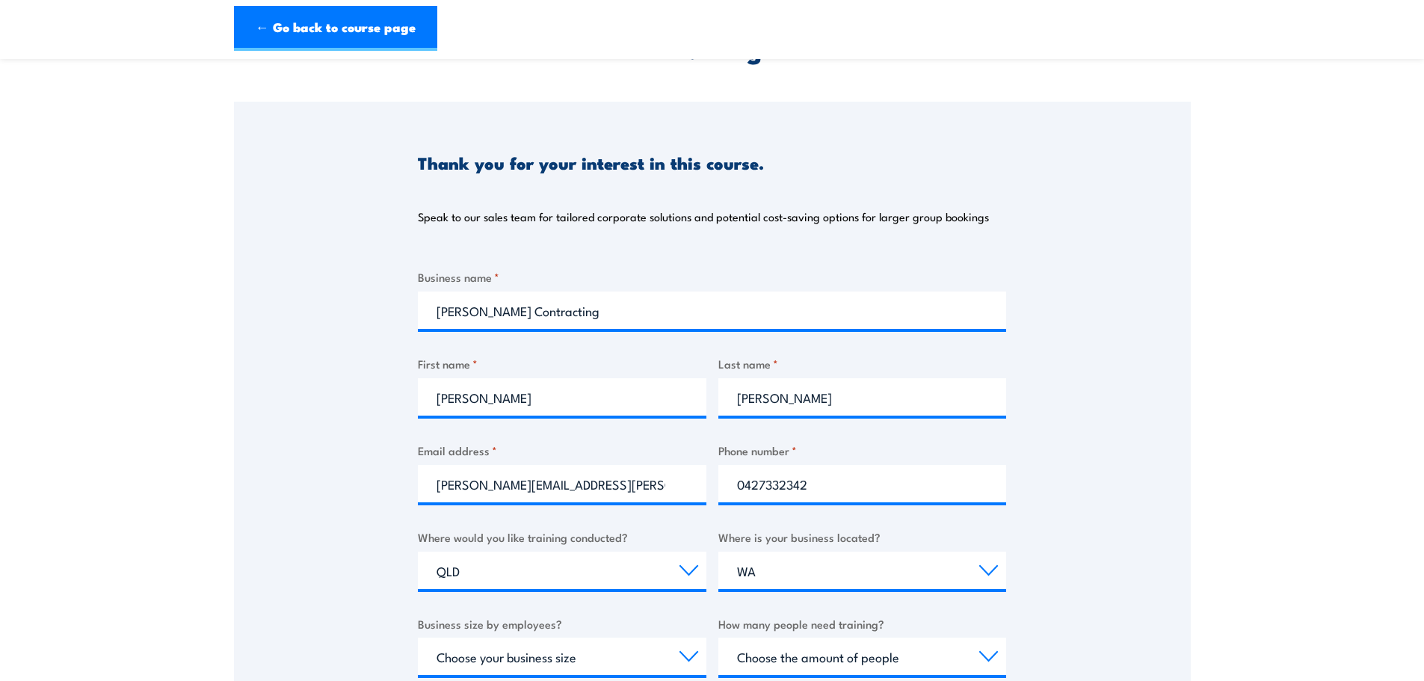
scroll to position [150, 0]
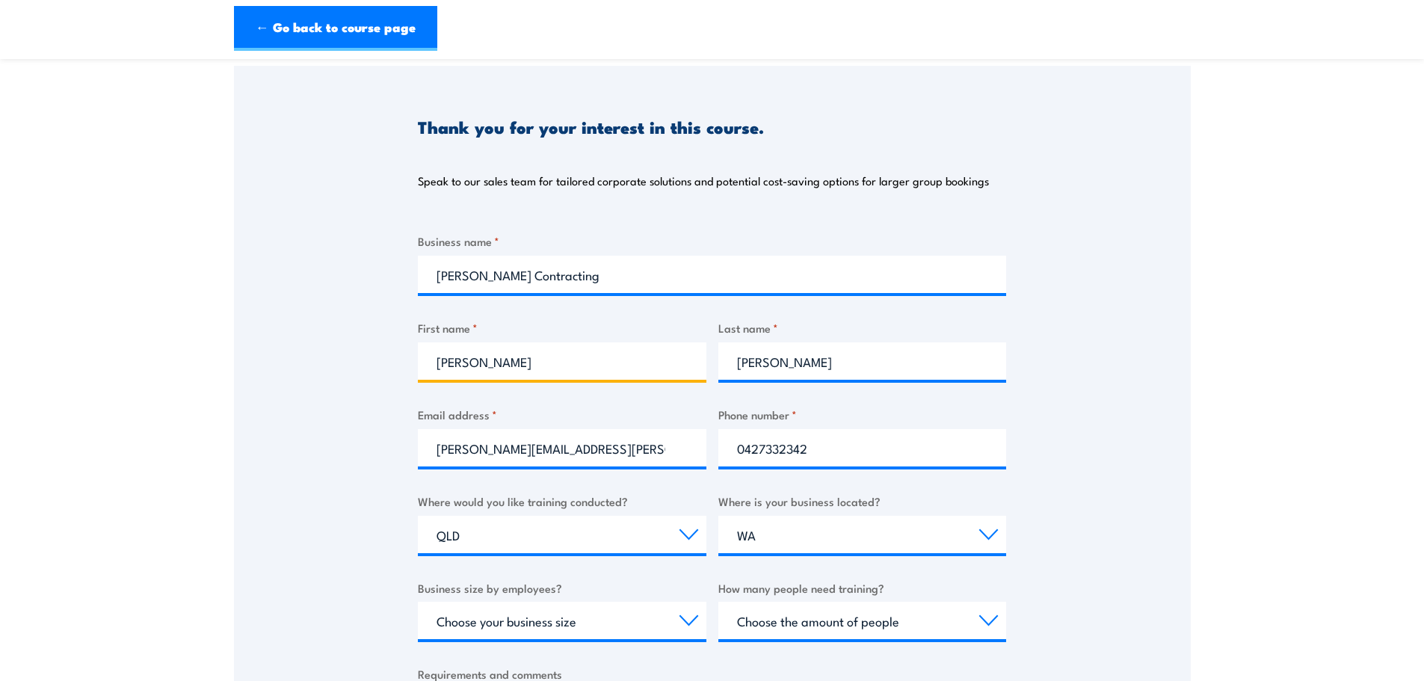
click at [594, 358] on input "[PERSON_NAME]" at bounding box center [562, 360] width 289 height 37
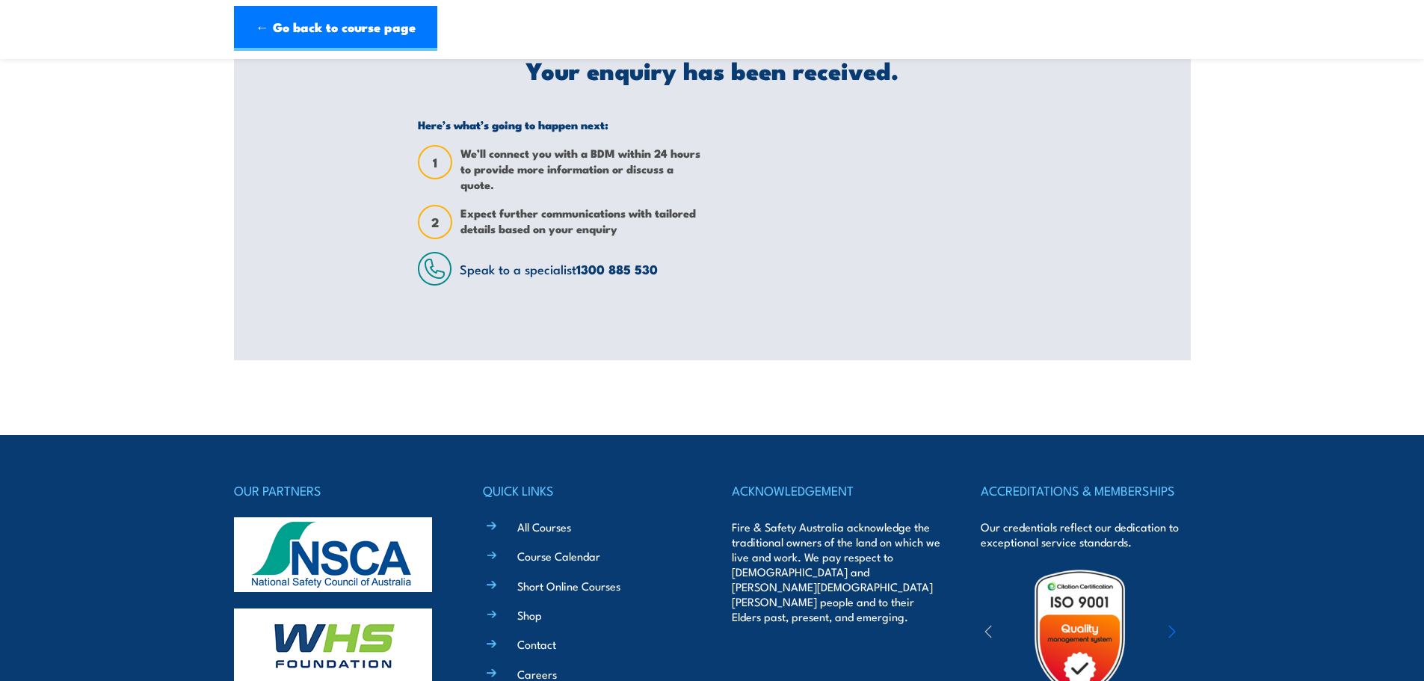
scroll to position [0, 0]
click at [612, 276] on link "1300 885 530" at bounding box center [617, 268] width 82 height 19
